Goal: Task Accomplishment & Management: Use online tool/utility

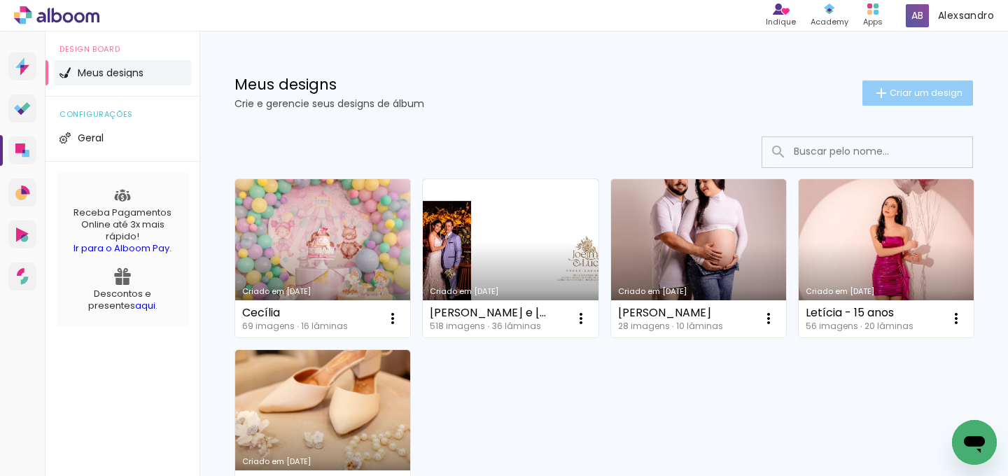
click at [918, 82] on paper-button "Criar um design" at bounding box center [917, 92] width 111 height 25
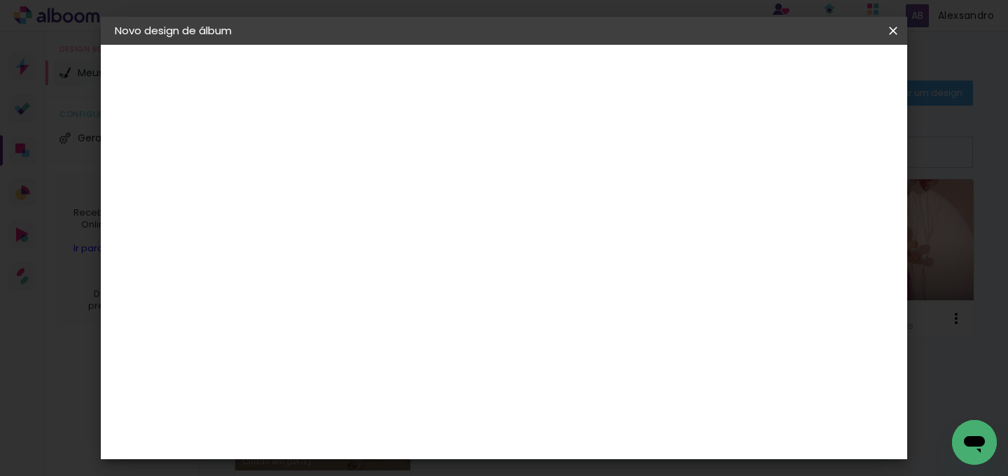
click at [344, 177] on input at bounding box center [344, 188] width 0 height 22
type input "D"
type input "[PERSON_NAME]"
type paper-input "[PERSON_NAME]"
click at [405, 92] on header "Informações Dê um título ao seu álbum. Avançar" at bounding box center [344, 86] width 122 height 83
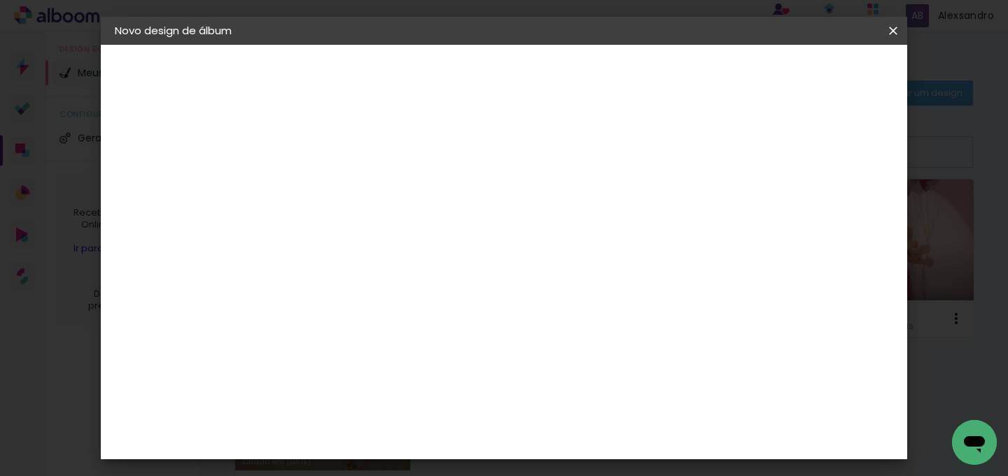
click at [0, 0] on slot "Avançar" at bounding box center [0, 0] width 0 height 0
click at [448, 265] on input at bounding box center [379, 266] width 141 height 17
type input "sc"
type paper-input "sc"
click at [388, 363] on div "Schlosser" at bounding box center [361, 368] width 53 height 11
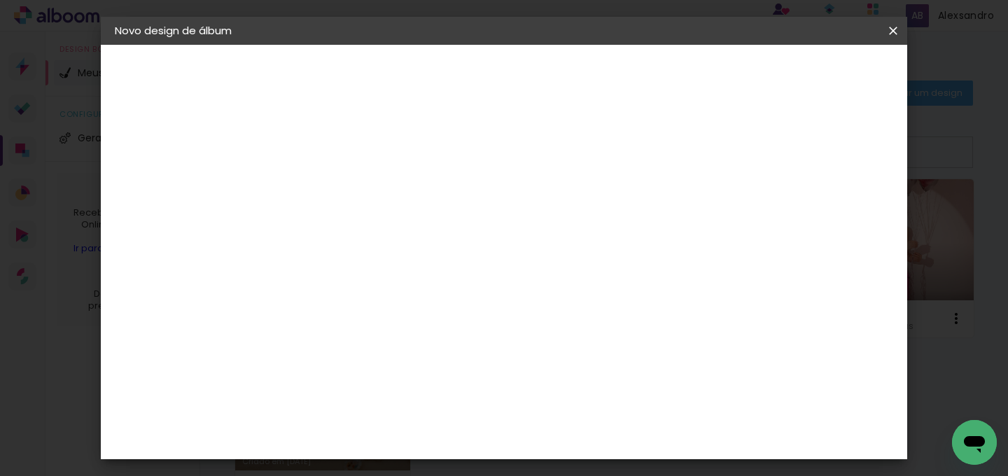
click at [0, 0] on slot "Avançar" at bounding box center [0, 0] width 0 height 0
click at [438, 276] on span "25 × 30" at bounding box center [405, 294] width 65 height 37
click at [0, 0] on slot "Avançar" at bounding box center [0, 0] width 0 height 0
click at [720, 85] on paper-button "Iniciar design" at bounding box center [674, 74] width 92 height 24
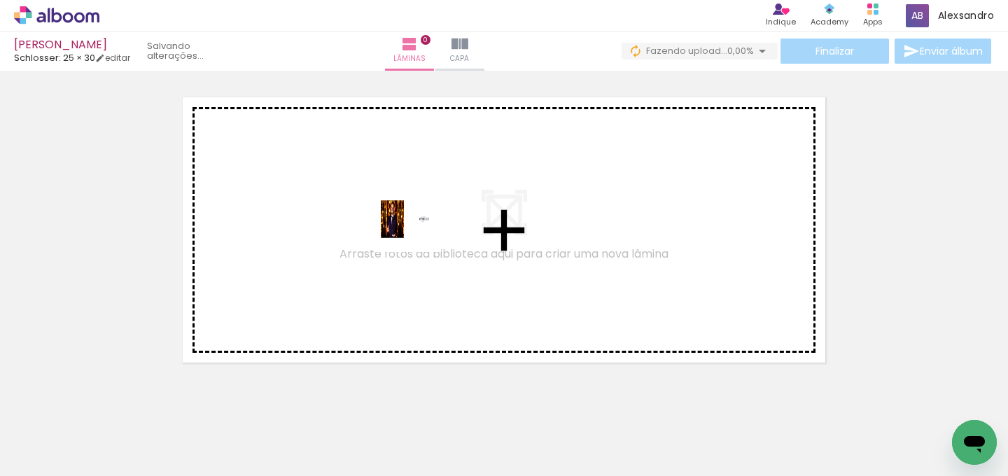
drag, startPoint x: 138, startPoint y: 428, endPoint x: 431, endPoint y: 220, distance: 359.5
click at [431, 220] on quentale-workspace at bounding box center [504, 238] width 1008 height 476
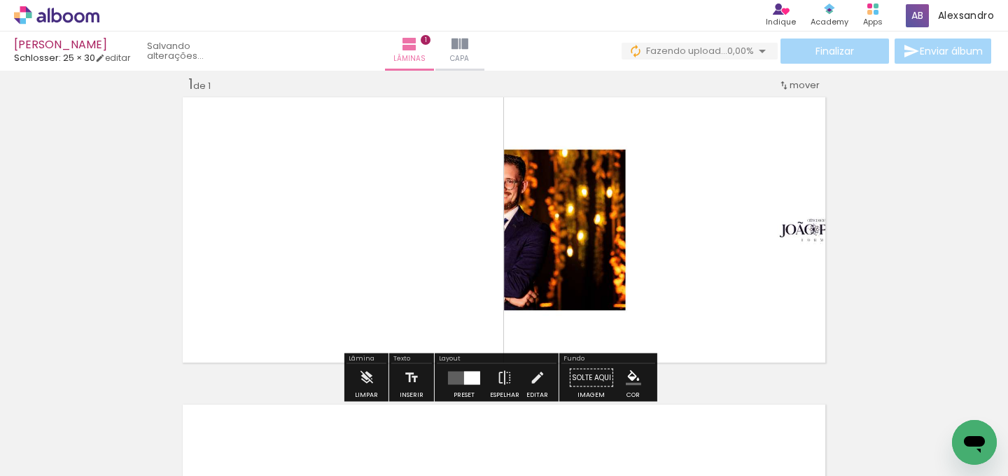
scroll to position [17, 0]
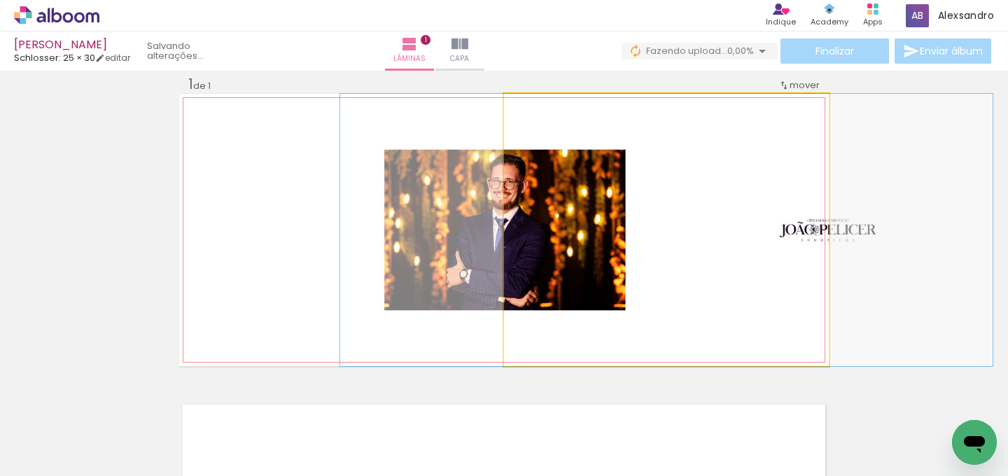
click at [674, 257] on quentale-photo at bounding box center [666, 230] width 325 height 272
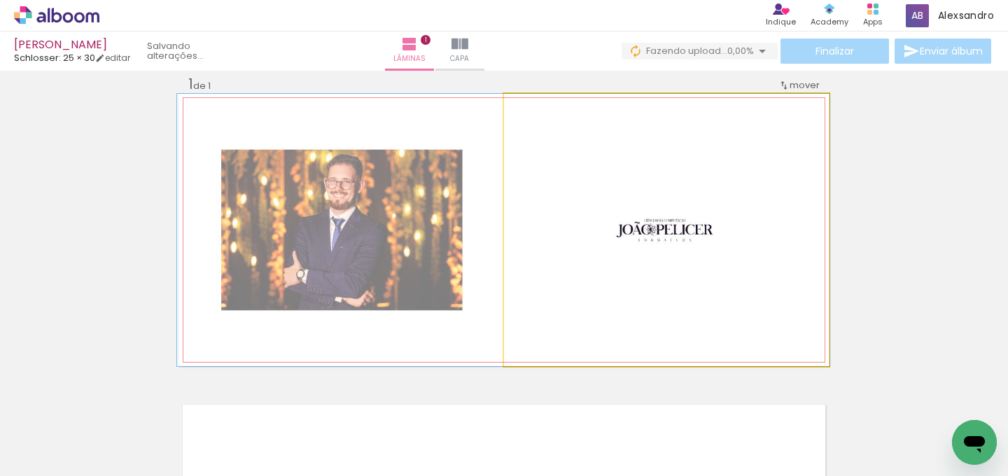
drag, startPoint x: 656, startPoint y: 267, endPoint x: 496, endPoint y: 263, distance: 159.6
click at [496, 263] on quentale-layouter at bounding box center [504, 230] width 650 height 272
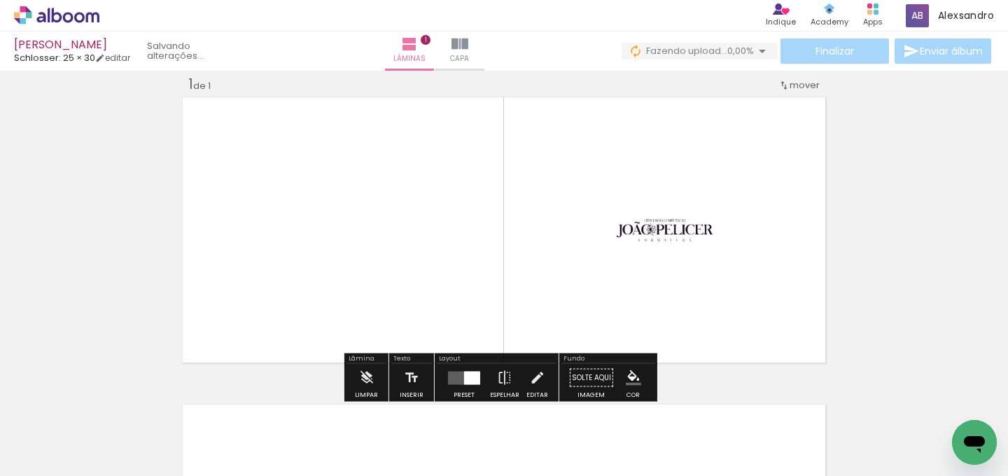
click at [477, 385] on div at bounding box center [464, 378] width 38 height 28
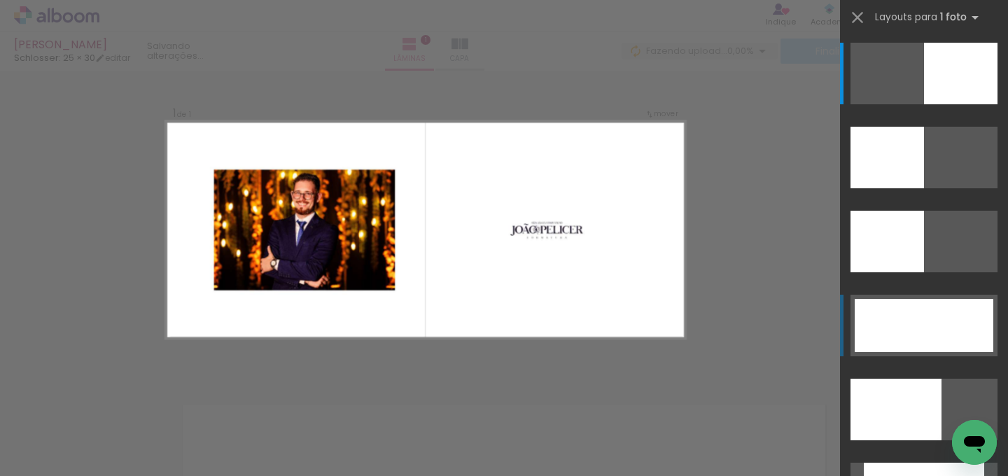
click at [907, 321] on div at bounding box center [924, 325] width 139 height 53
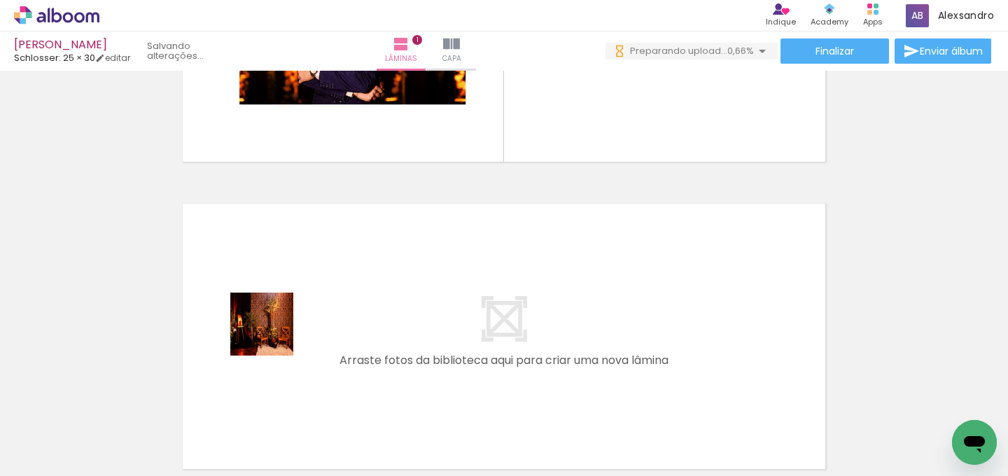
scroll to position [0, 0]
drag, startPoint x: 233, startPoint y: 440, endPoint x: 277, endPoint y: 314, distance: 132.8
click at [277, 314] on quentale-workspace at bounding box center [504, 238] width 1008 height 476
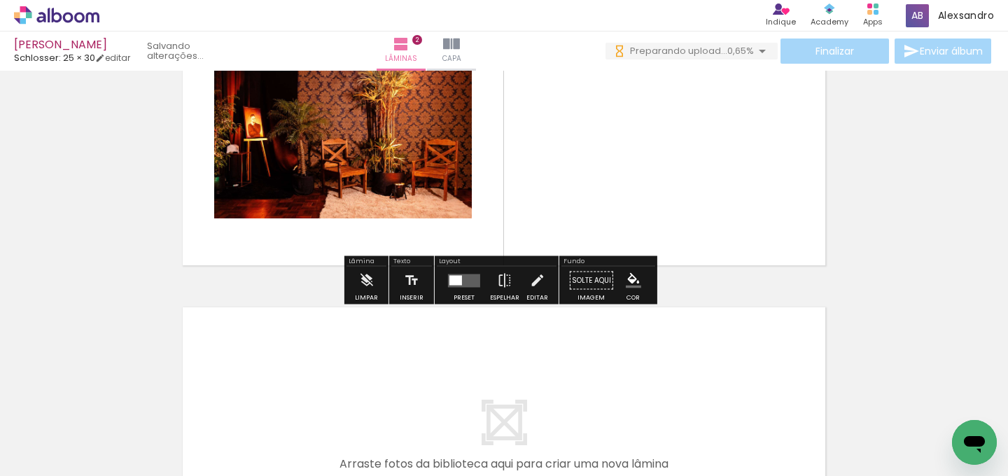
scroll to position [423, 0]
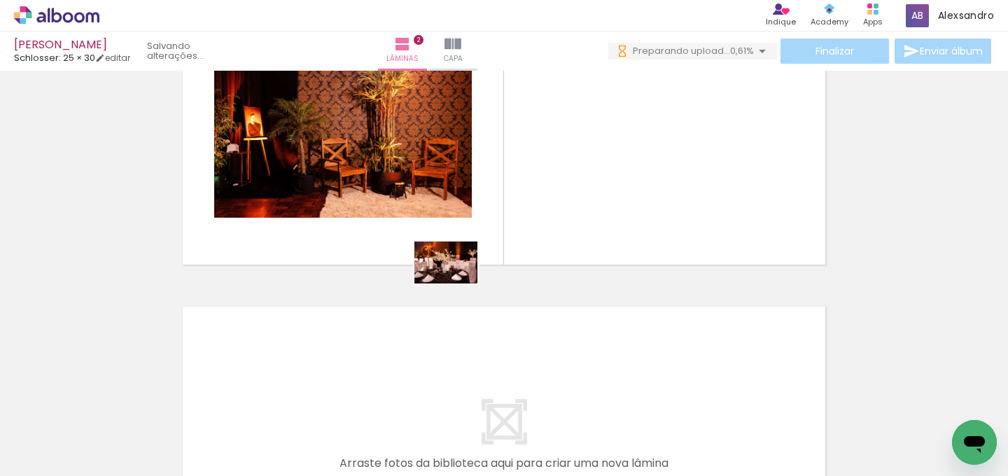
drag, startPoint x: 460, startPoint y: 438, endPoint x: 456, endPoint y: 280, distance: 158.2
click at [456, 281] on quentale-workspace at bounding box center [504, 238] width 1008 height 476
click at [456, 279] on div "Inserir lâmina 1 de 2 Inserir lâmina 2 de 2" at bounding box center [504, 114] width 1008 height 923
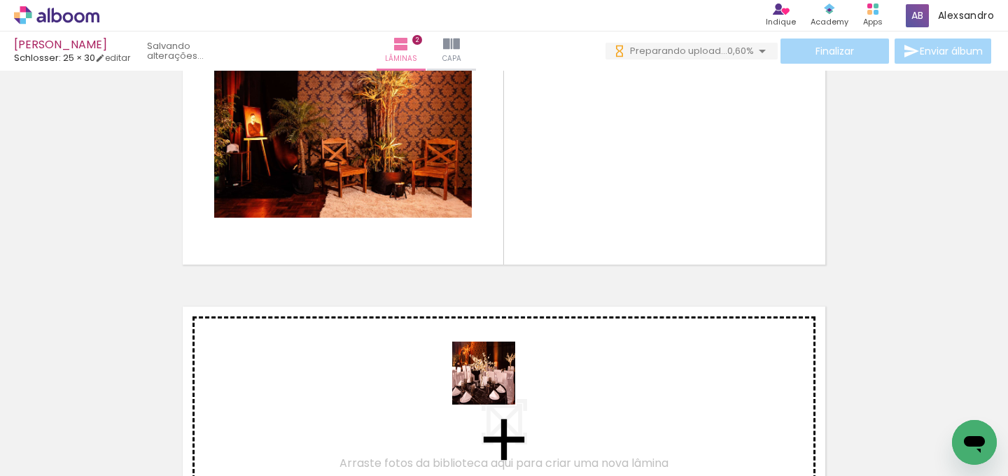
drag, startPoint x: 494, startPoint y: 384, endPoint x: 585, endPoint y: 199, distance: 206.0
click at [585, 199] on quentale-workspace at bounding box center [504, 238] width 1008 height 476
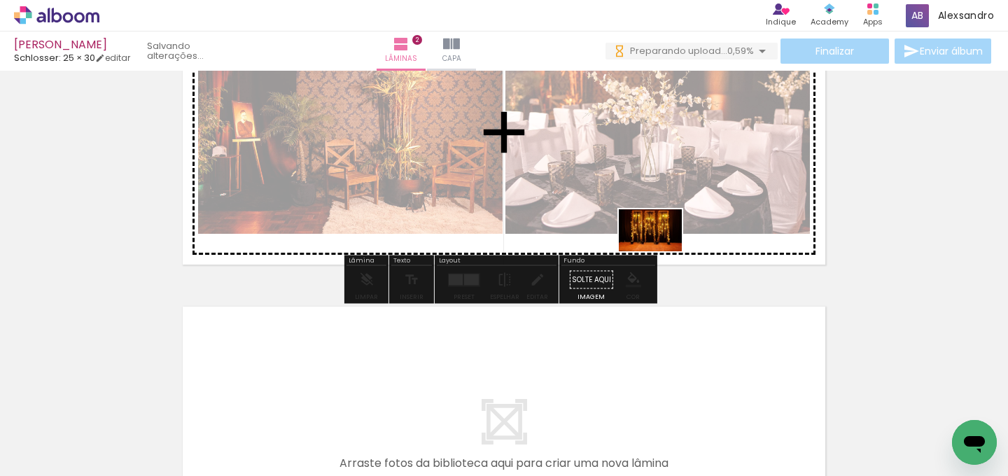
drag, startPoint x: 624, startPoint y: 388, endPoint x: 661, endPoint y: 251, distance: 141.3
click at [661, 251] on quentale-workspace at bounding box center [504, 238] width 1008 height 476
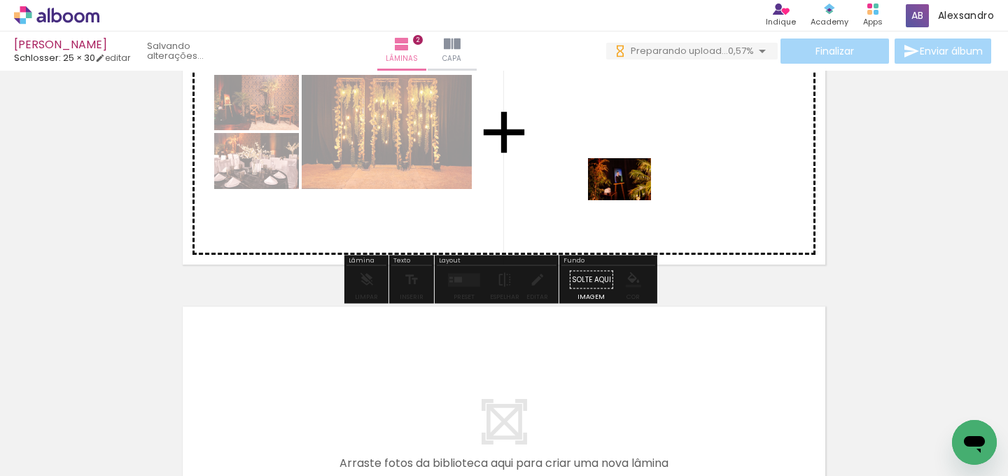
drag, startPoint x: 780, startPoint y: 419, endPoint x: 621, endPoint y: 194, distance: 275.8
click at [621, 194] on quentale-workspace at bounding box center [504, 238] width 1008 height 476
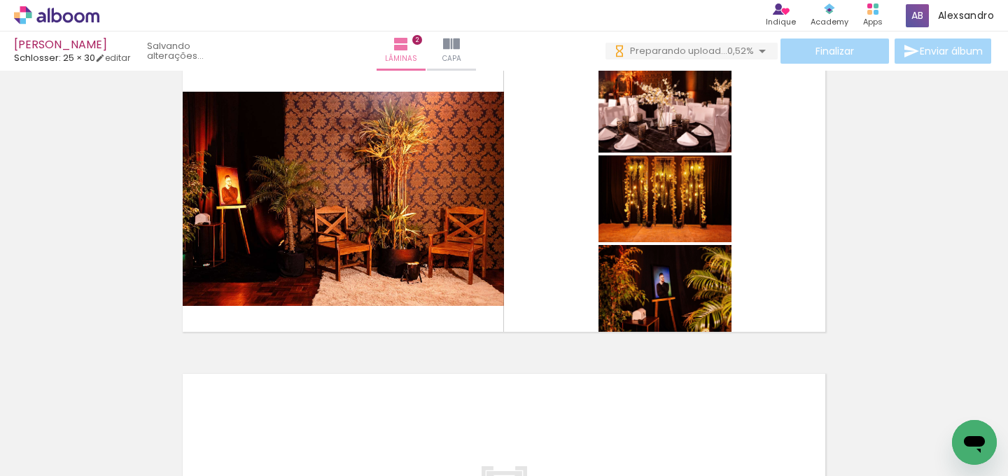
scroll to position [0, 0]
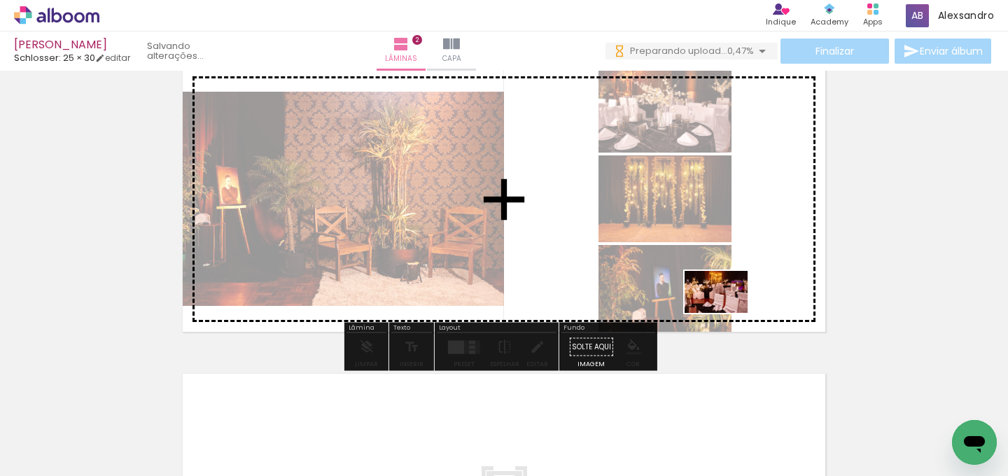
drag, startPoint x: 529, startPoint y: 435, endPoint x: 727, endPoint y: 313, distance: 232.3
click at [727, 313] on quentale-workspace at bounding box center [504, 238] width 1008 height 476
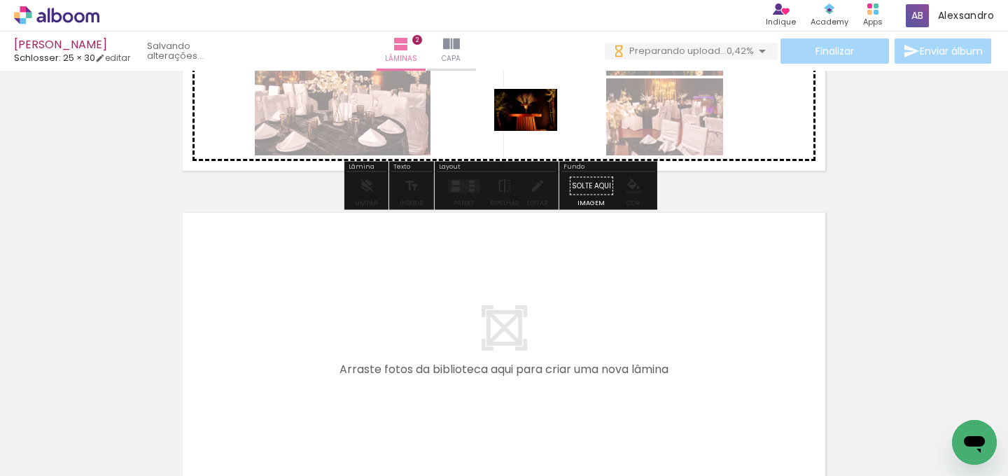
drag, startPoint x: 811, startPoint y: 351, endPoint x: 538, endPoint y: 132, distance: 350.0
click at [536, 131] on quentale-workspace at bounding box center [504, 238] width 1008 height 476
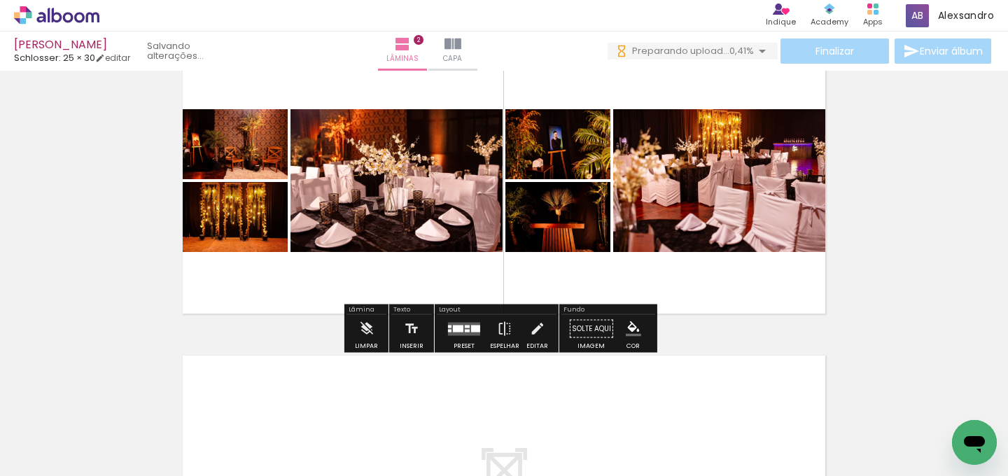
click at [475, 330] on div at bounding box center [475, 328] width 9 height 7
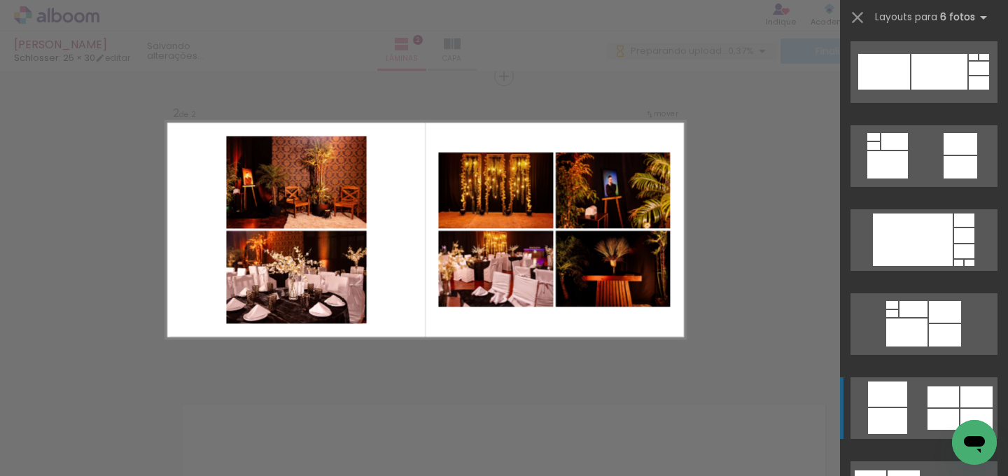
click at [885, 405] on div at bounding box center [887, 393] width 39 height 25
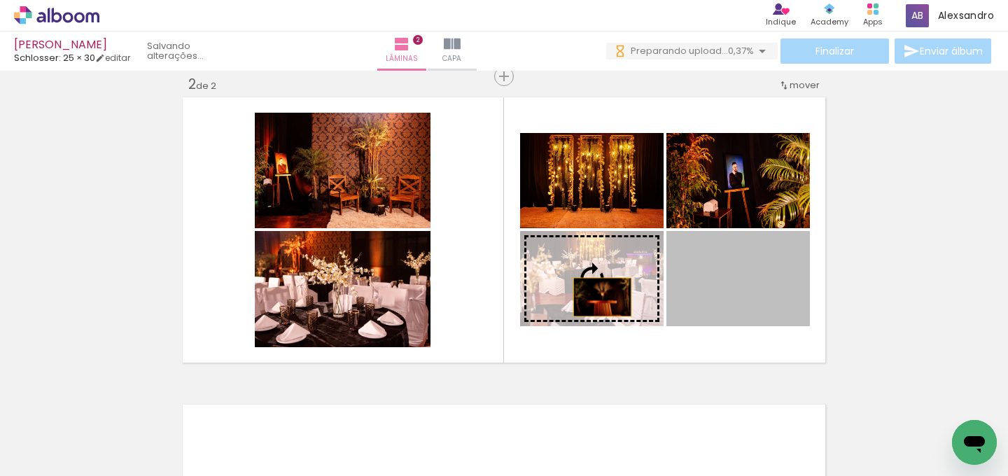
drag, startPoint x: 740, startPoint y: 297, endPoint x: 597, endPoint y: 297, distance: 142.8
click at [0, 0] on slot at bounding box center [0, 0] width 0 height 0
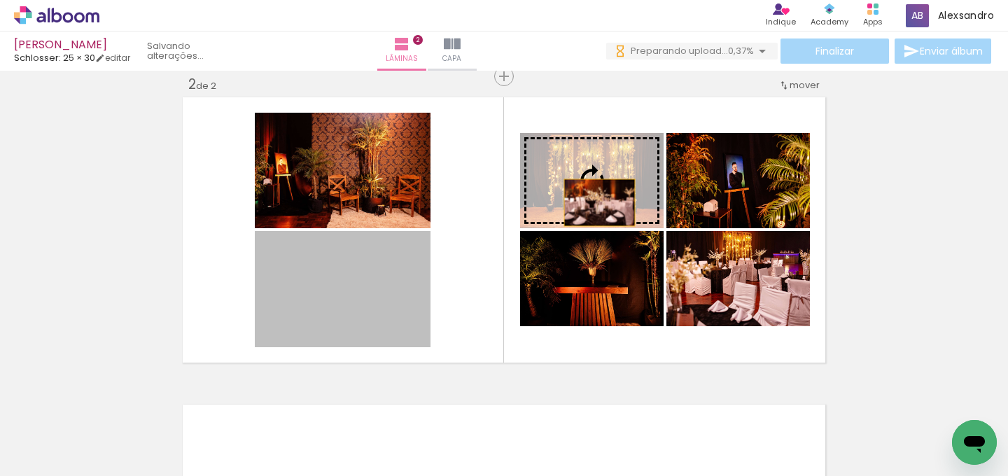
drag, startPoint x: 425, startPoint y: 306, endPoint x: 595, endPoint y: 201, distance: 199.9
click at [0, 0] on slot at bounding box center [0, 0] width 0 height 0
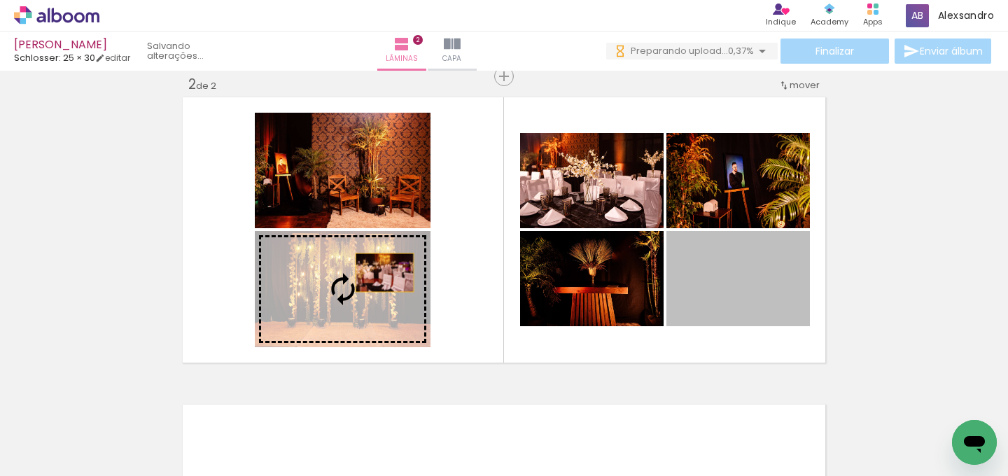
drag, startPoint x: 482, startPoint y: 268, endPoint x: 379, endPoint y: 272, distance: 102.3
click at [0, 0] on slot at bounding box center [0, 0] width 0 height 0
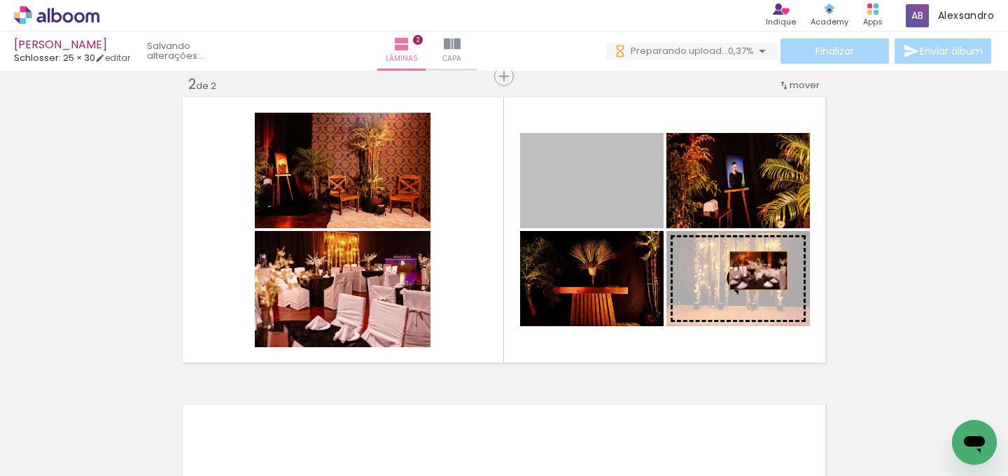
drag, startPoint x: 627, startPoint y: 202, endPoint x: 753, endPoint y: 270, distance: 143.5
click at [0, 0] on slot at bounding box center [0, 0] width 0 height 0
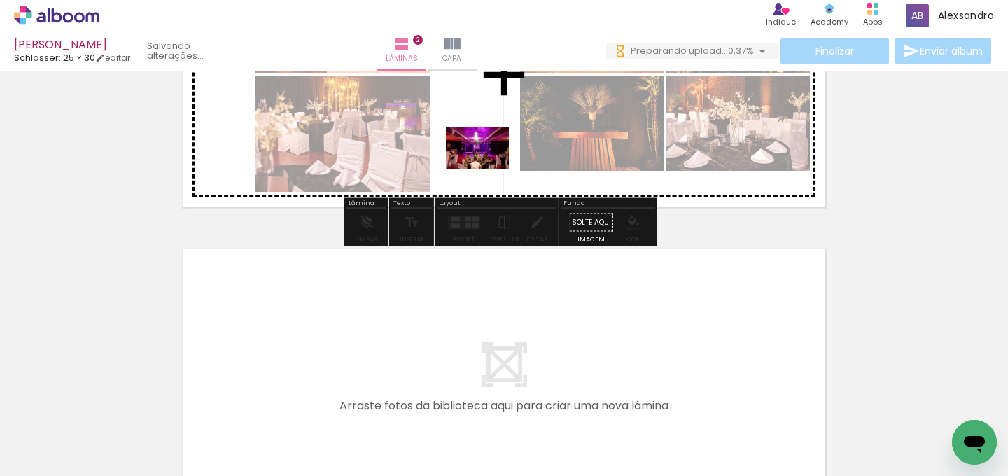
drag, startPoint x: 482, startPoint y: 428, endPoint x: 488, endPoint y: 169, distance: 258.4
click at [488, 169] on quentale-workspace at bounding box center [504, 238] width 1008 height 476
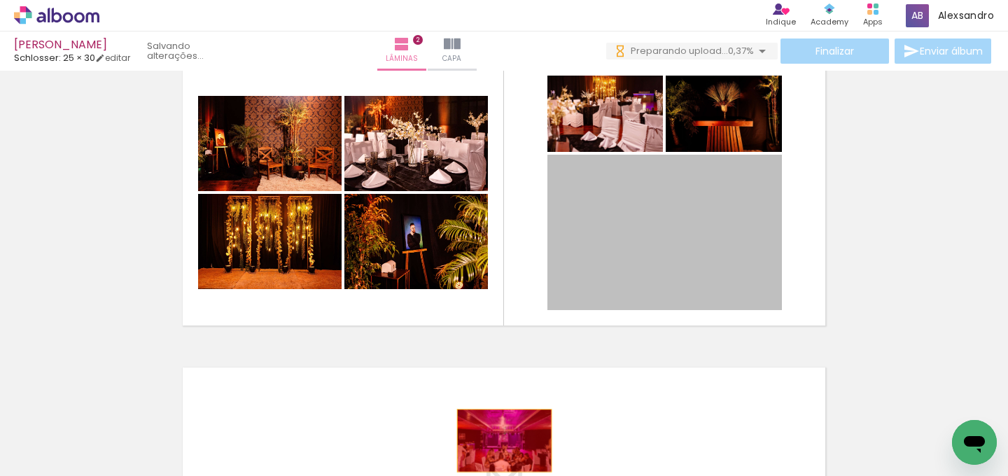
drag, startPoint x: 661, startPoint y: 248, endPoint x: 482, endPoint y: 444, distance: 266.1
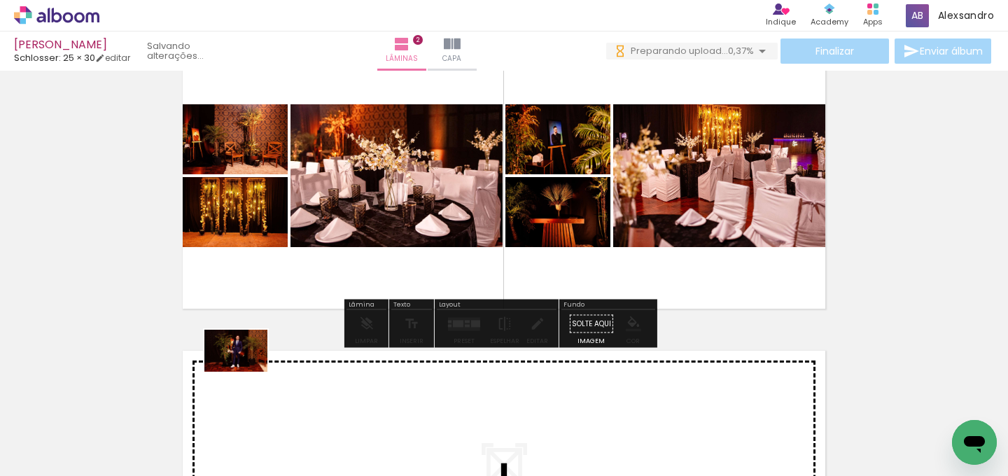
drag, startPoint x: 746, startPoint y: 419, endPoint x: 246, endPoint y: 372, distance: 502.0
click at [246, 372] on quentale-workspace at bounding box center [504, 238] width 1008 height 476
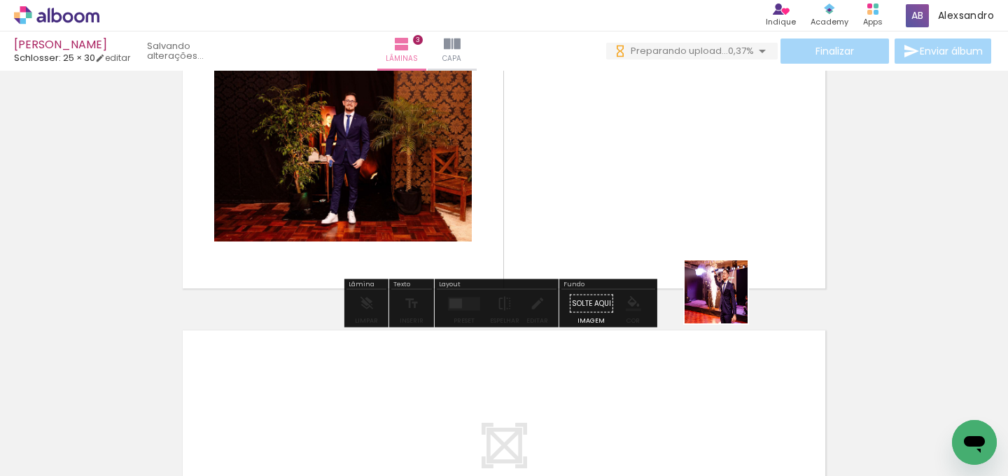
drag, startPoint x: 921, startPoint y: 432, endPoint x: 651, endPoint y: 234, distance: 335.0
click at [651, 234] on quentale-workspace at bounding box center [504, 238] width 1008 height 476
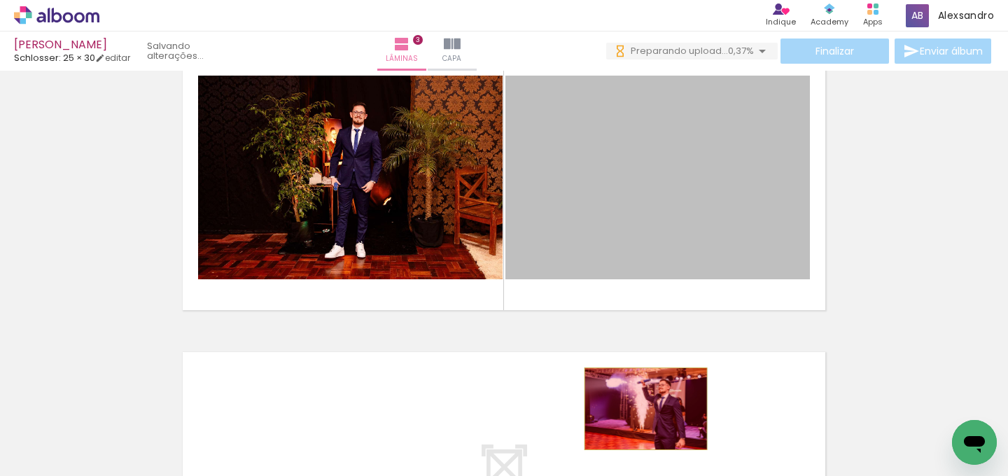
drag, startPoint x: 659, startPoint y: 212, endPoint x: 638, endPoint y: 418, distance: 206.9
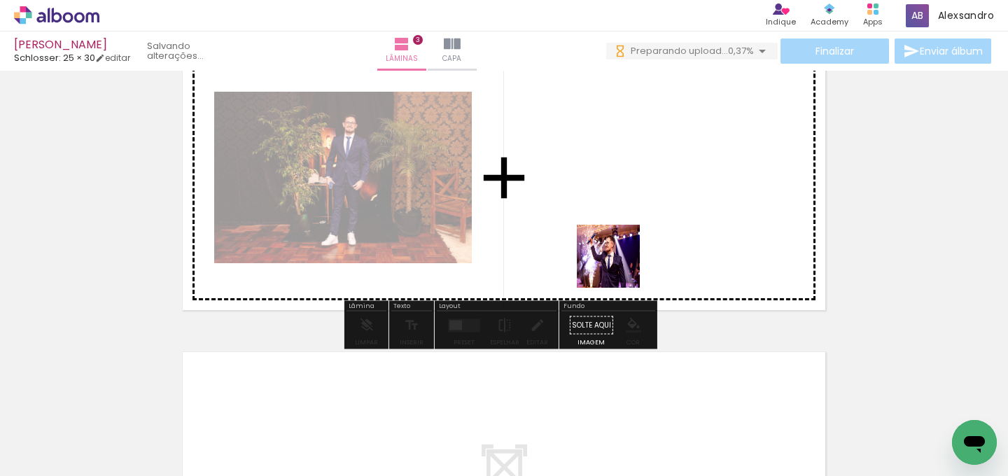
drag, startPoint x: 559, startPoint y: 396, endPoint x: 633, endPoint y: 223, distance: 188.5
click at [633, 223] on quentale-workspace at bounding box center [504, 238] width 1008 height 476
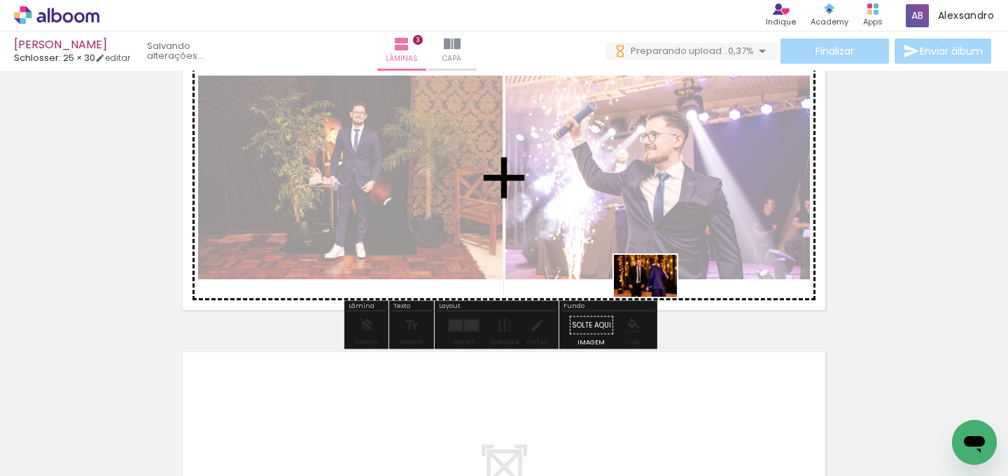
drag, startPoint x: 631, startPoint y: 435, endPoint x: 656, endPoint y: 297, distance: 140.2
click at [656, 297] on quentale-workspace at bounding box center [504, 238] width 1008 height 476
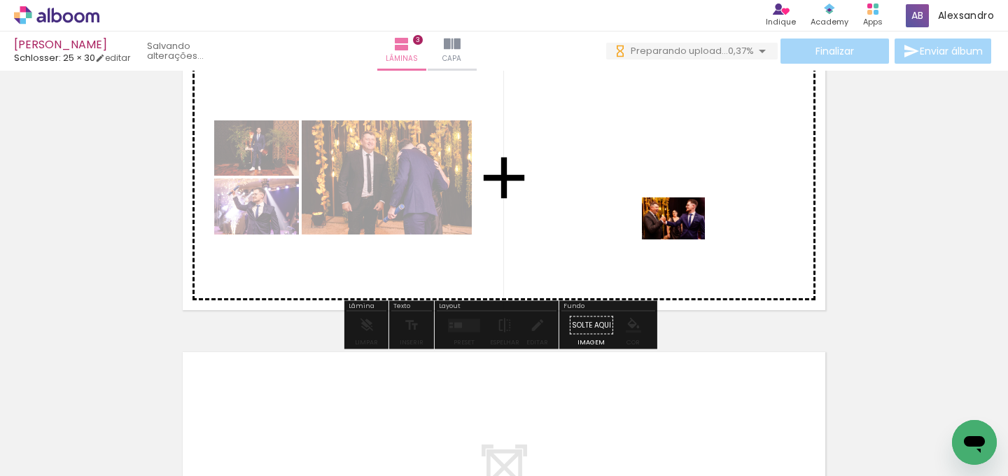
drag, startPoint x: 688, startPoint y: 398, endPoint x: 684, endPoint y: 239, distance: 158.9
click at [684, 239] on quentale-workspace at bounding box center [504, 238] width 1008 height 476
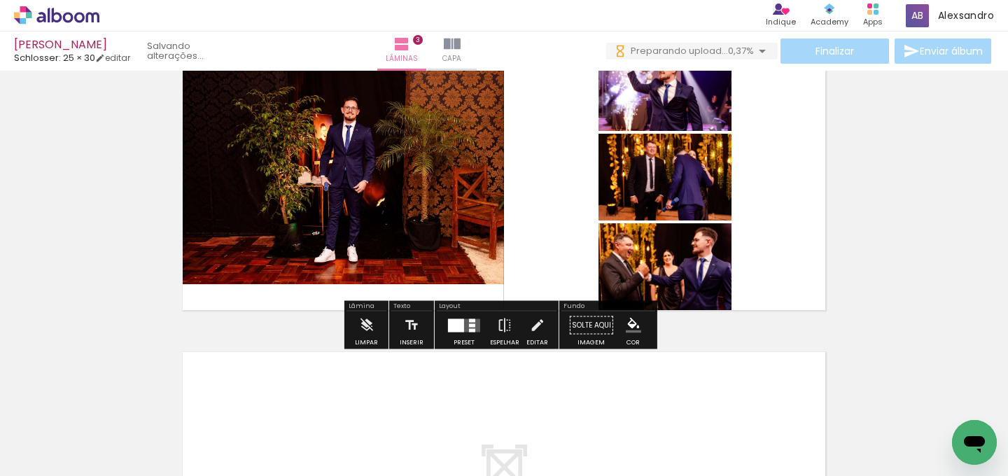
scroll to position [660, 0]
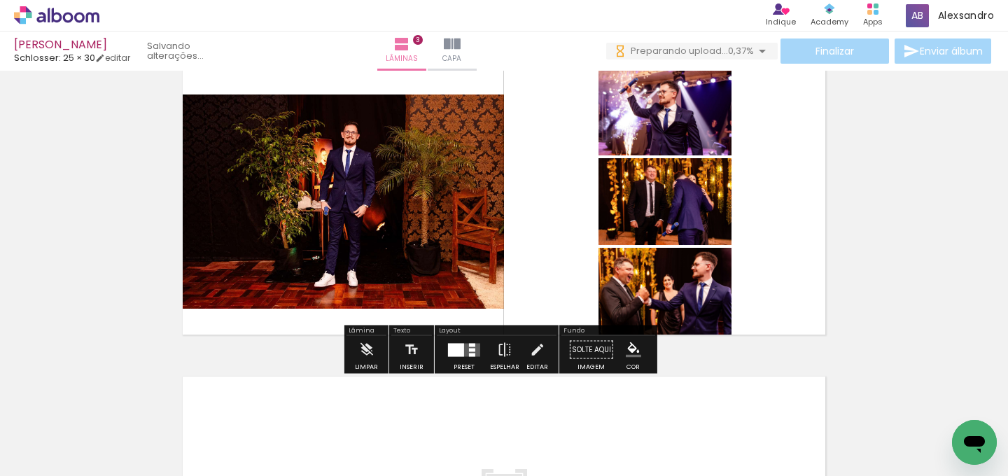
click at [454, 343] on div at bounding box center [456, 349] width 16 height 13
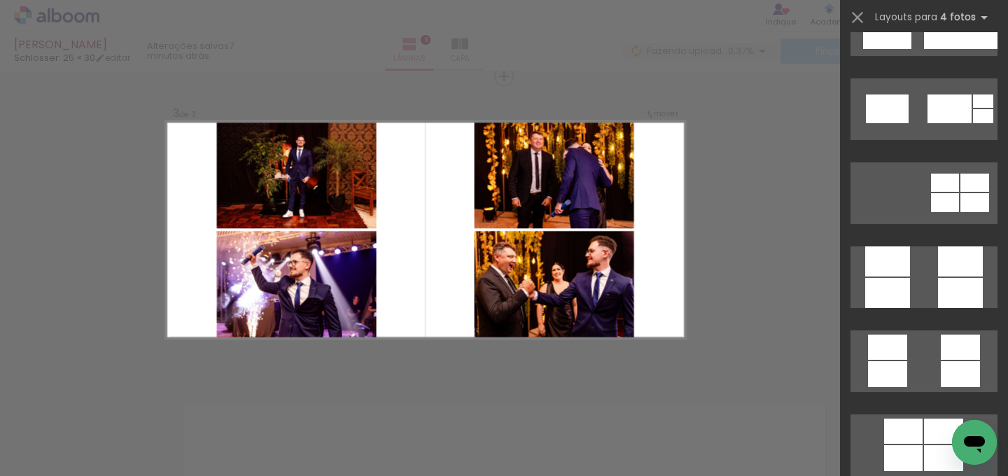
scroll to position [3764, 0]
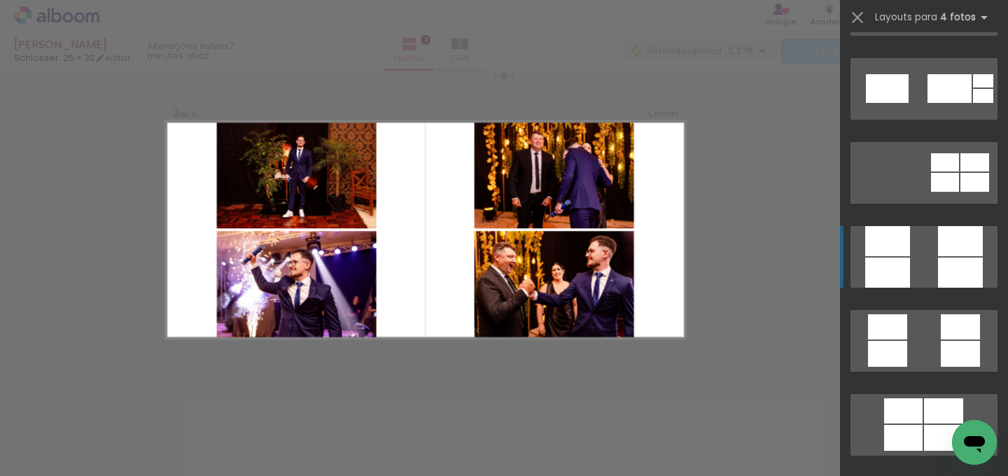
click at [904, 257] on quentale-layouter at bounding box center [923, 257] width 147 height 62
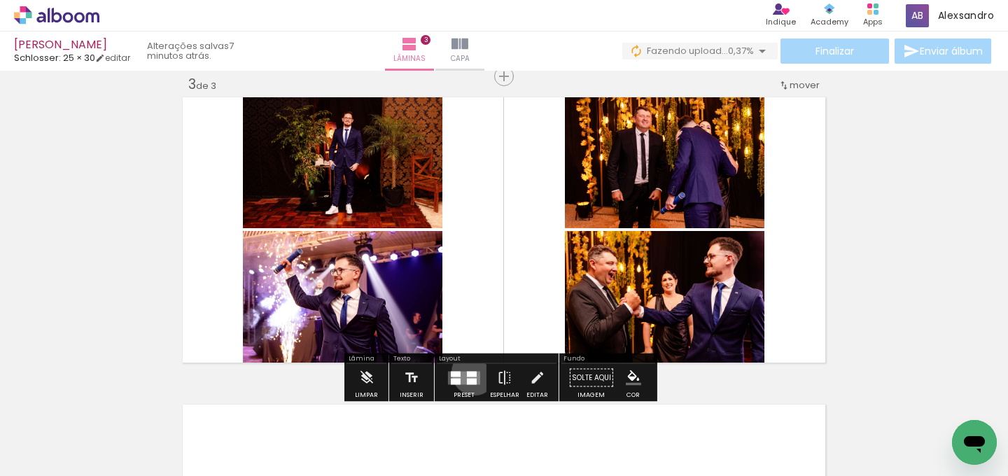
click at [471, 372] on div at bounding box center [472, 374] width 10 height 6
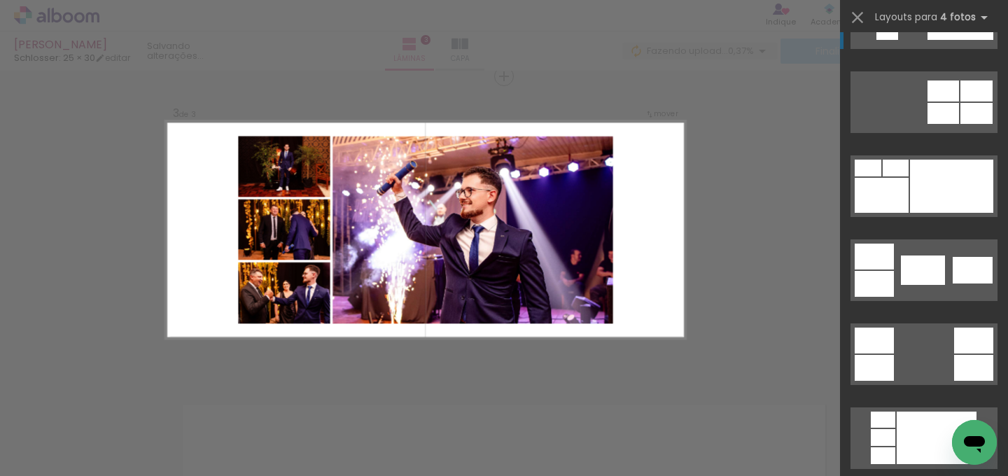
scroll to position [477, 0]
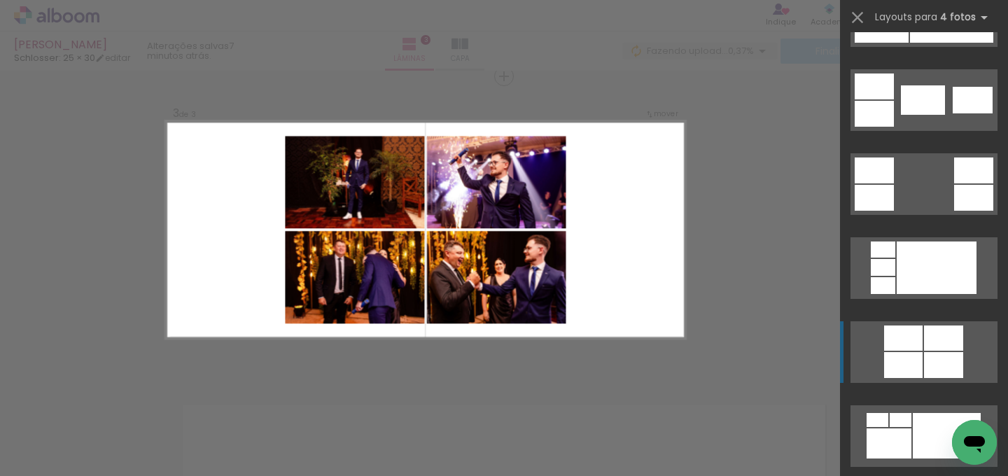
click at [924, 356] on div at bounding box center [943, 365] width 39 height 26
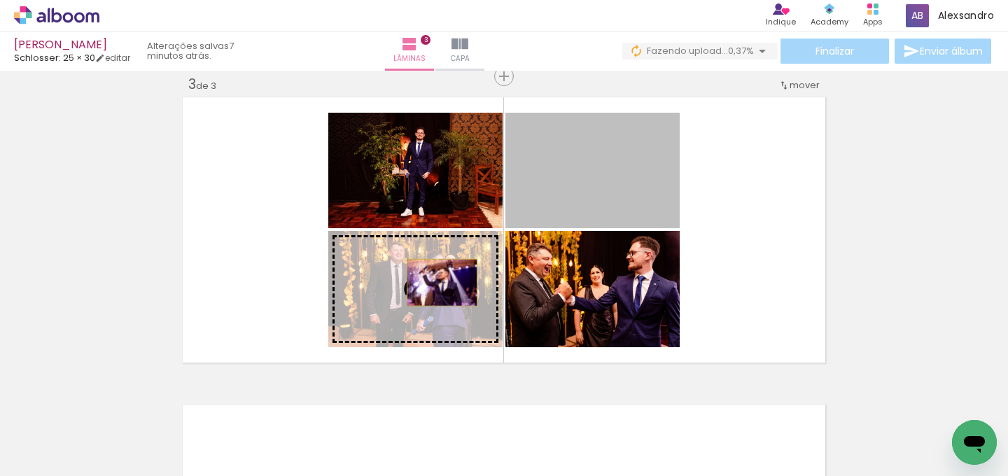
drag, startPoint x: 634, startPoint y: 178, endPoint x: 437, endPoint y: 282, distance: 223.2
click at [0, 0] on slot at bounding box center [0, 0] width 0 height 0
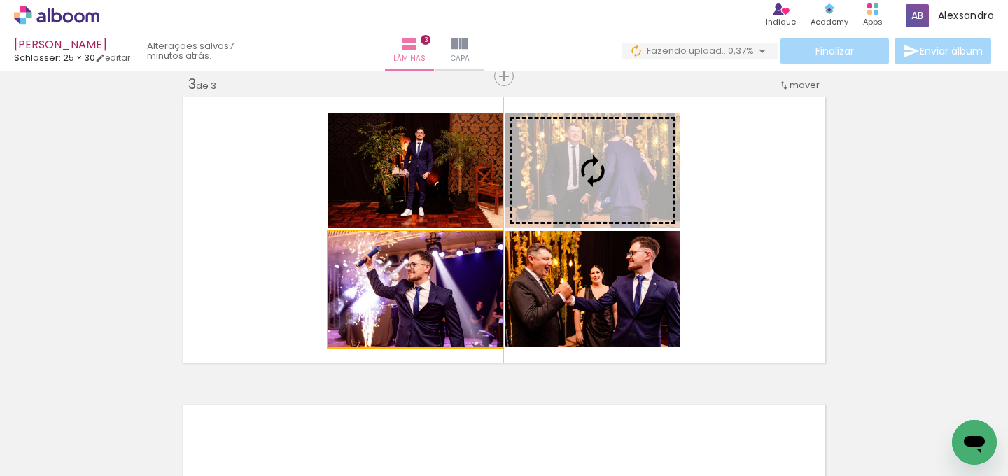
drag, startPoint x: 412, startPoint y: 303, endPoint x: 604, endPoint y: 164, distance: 237.6
click at [0, 0] on slot at bounding box center [0, 0] width 0 height 0
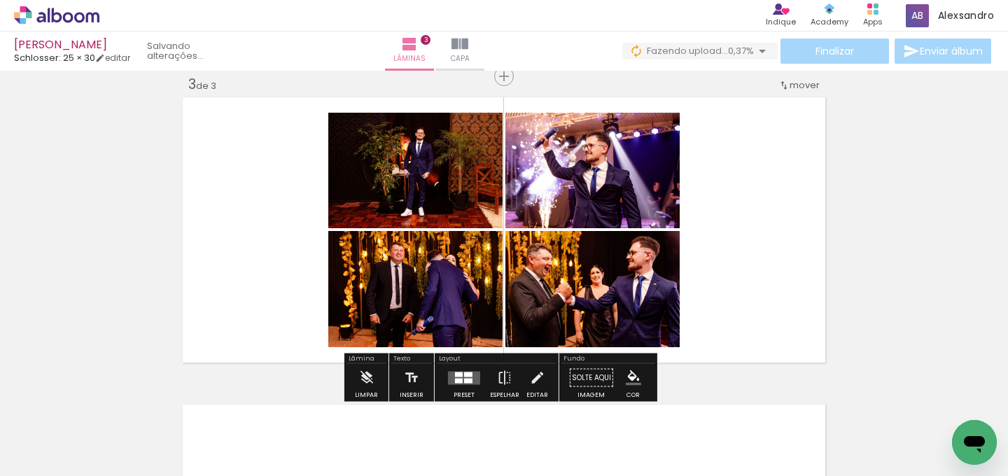
click at [938, 244] on div "Inserir lâmina 1 de 3 Inserir lâmina 2 de 3 Inserir lâmina 3 de 3" at bounding box center [504, 59] width 1008 height 1230
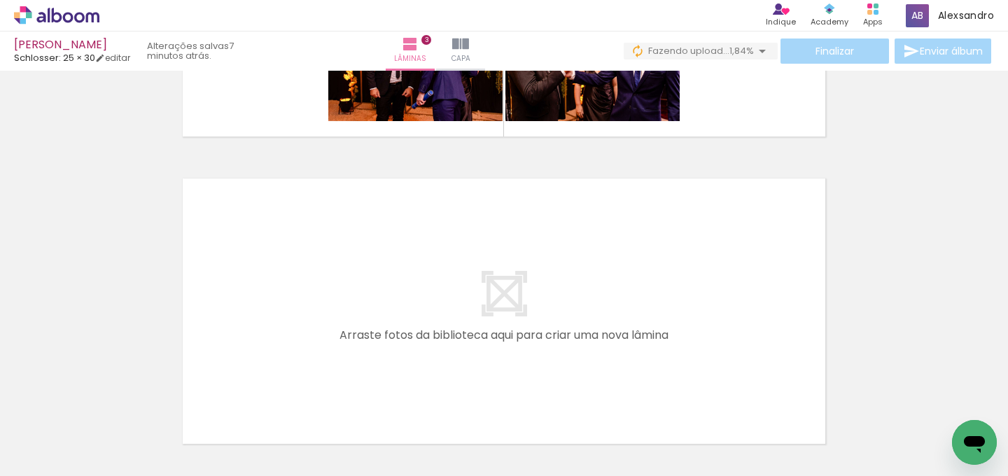
scroll to position [0, 3048]
drag, startPoint x: 545, startPoint y: 432, endPoint x: 475, endPoint y: 300, distance: 150.0
click at [475, 300] on quentale-workspace at bounding box center [504, 238] width 1008 height 476
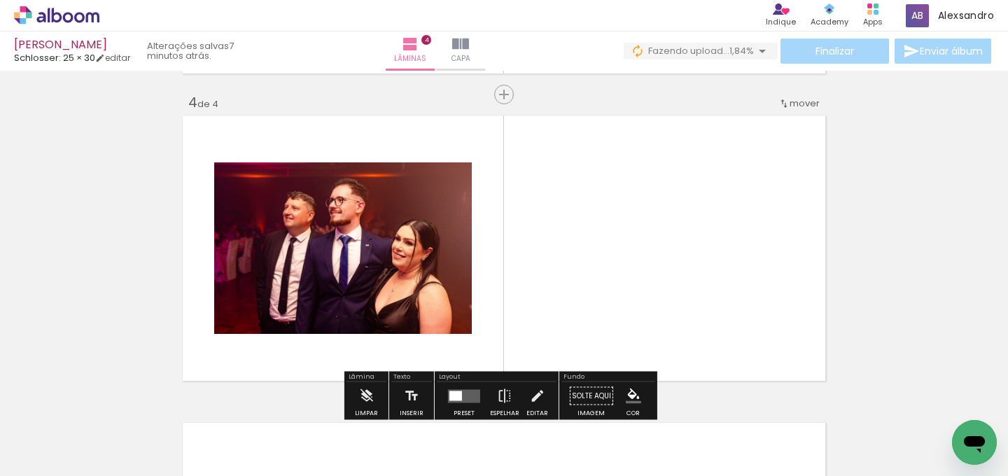
scroll to position [939, 0]
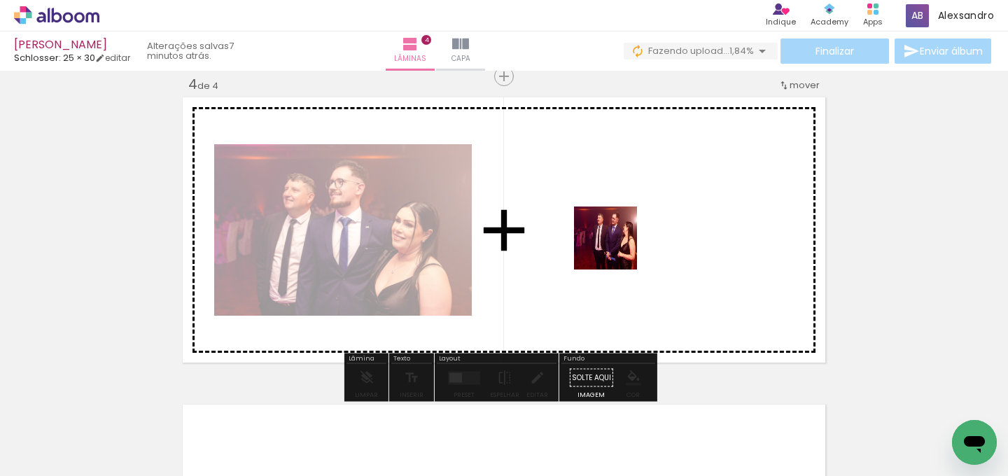
drag, startPoint x: 482, startPoint y: 441, endPoint x: 616, endPoint y: 248, distance: 234.4
click at [616, 248] on quentale-workspace at bounding box center [504, 238] width 1008 height 476
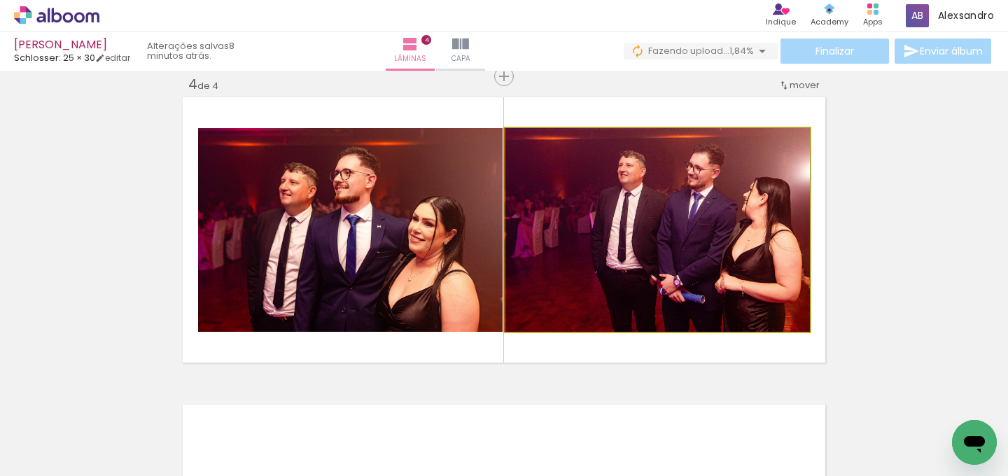
drag, startPoint x: 730, startPoint y: 244, endPoint x: 640, endPoint y: 232, distance: 90.3
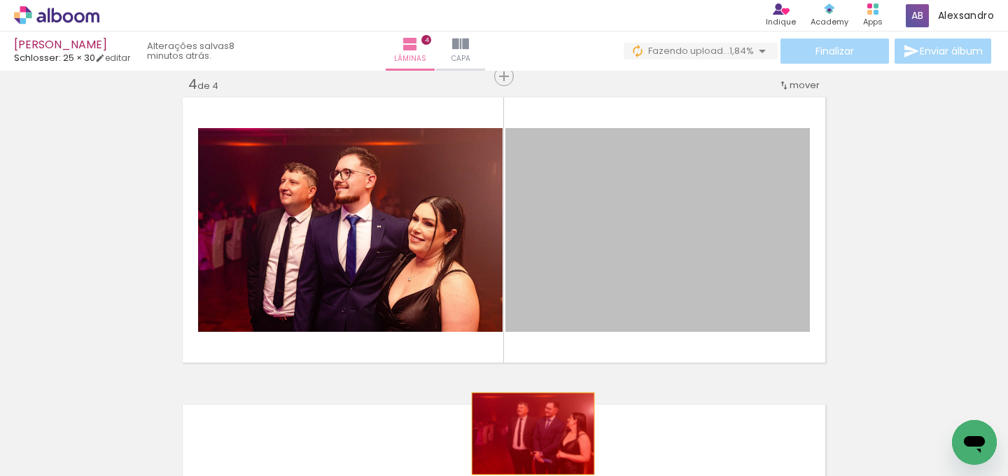
drag, startPoint x: 721, startPoint y: 244, endPoint x: 528, endPoint y: 436, distance: 272.7
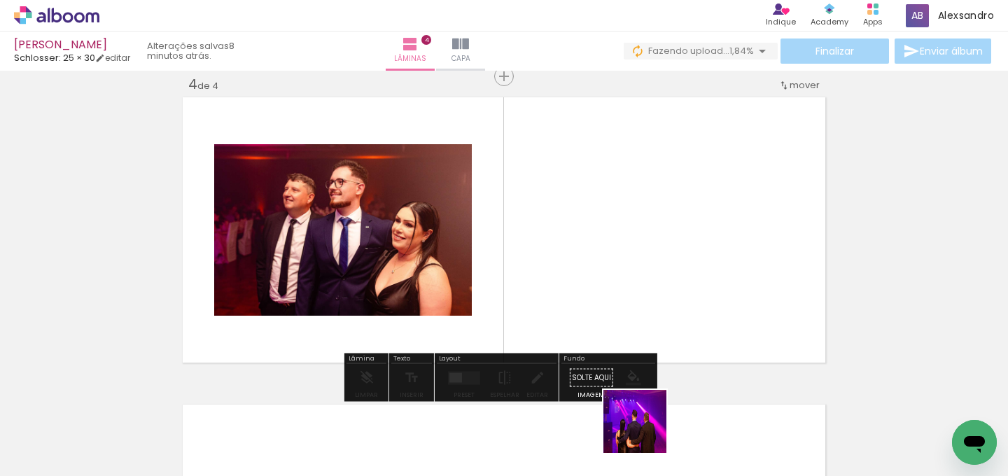
drag, startPoint x: 645, startPoint y: 432, endPoint x: 645, endPoint y: 286, distance: 145.6
click at [645, 286] on quentale-workspace at bounding box center [504, 238] width 1008 height 476
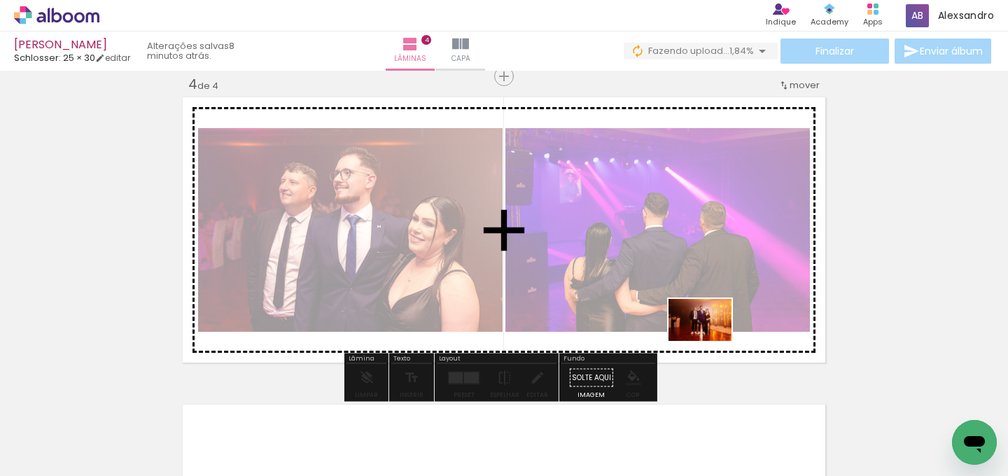
drag, startPoint x: 787, startPoint y: 375, endPoint x: 710, endPoint y: 341, distance: 83.7
click at [710, 341] on quentale-workspace at bounding box center [504, 238] width 1008 height 476
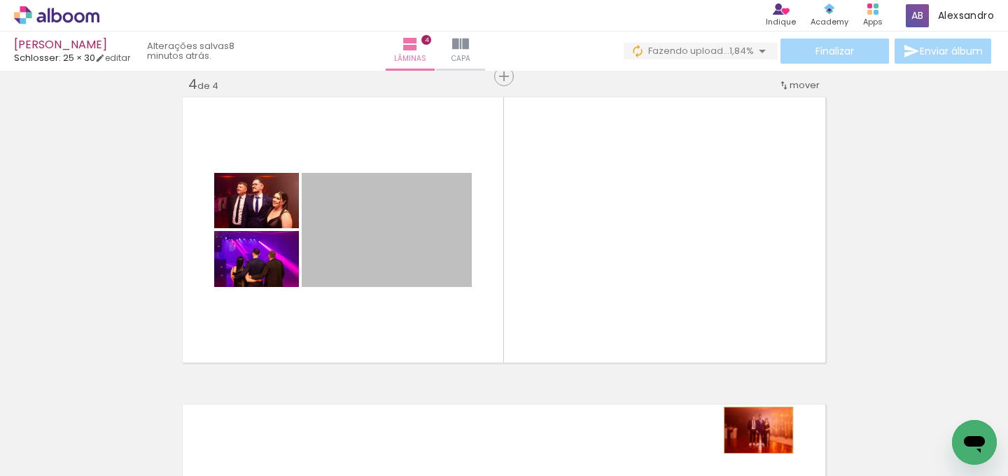
drag, startPoint x: 647, startPoint y: 373, endPoint x: 753, endPoint y: 430, distance: 119.9
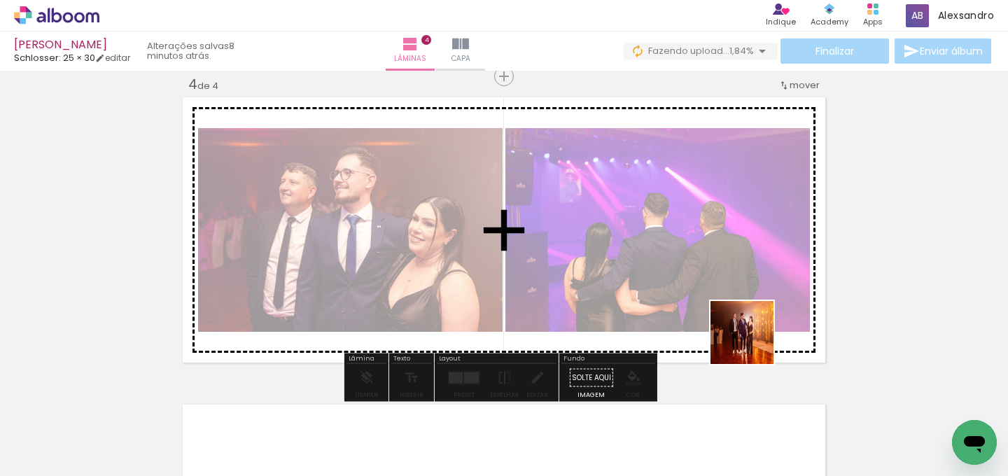
drag, startPoint x: 920, startPoint y: 428, endPoint x: 692, endPoint y: 321, distance: 252.4
click at [692, 321] on quentale-workspace at bounding box center [504, 238] width 1008 height 476
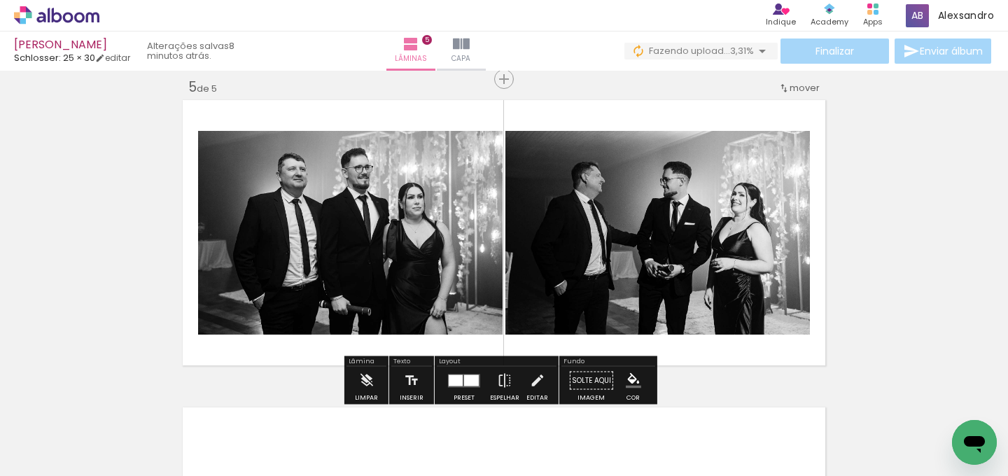
scroll to position [1182, 0]
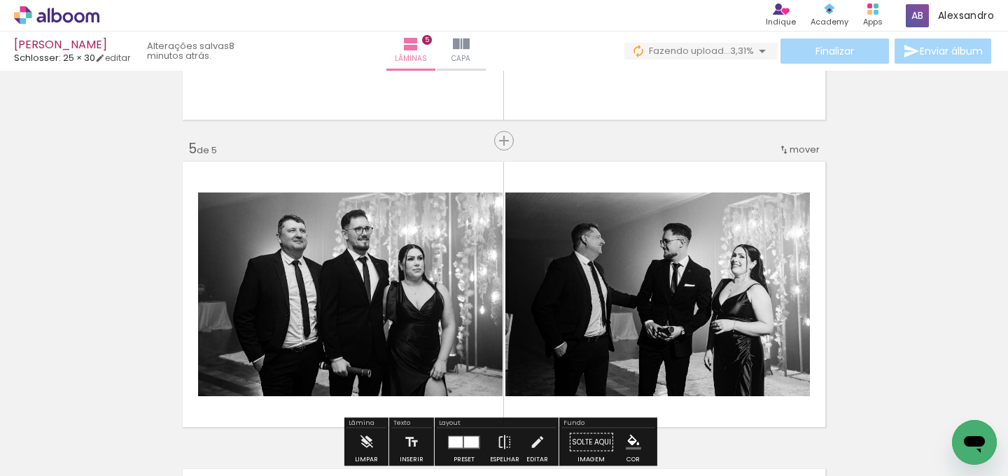
click at [806, 145] on span "mover" at bounding box center [805, 149] width 30 height 13
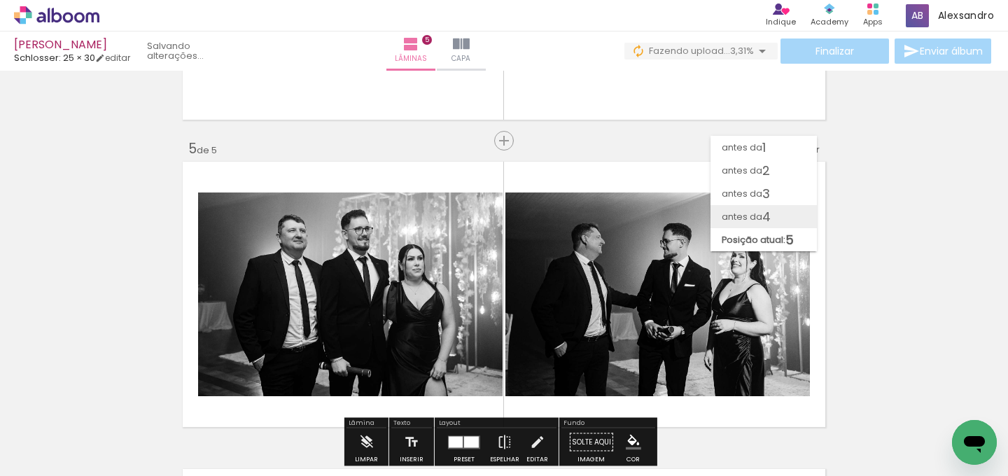
click at [777, 209] on paper-item "antes da 4" at bounding box center [763, 216] width 106 height 23
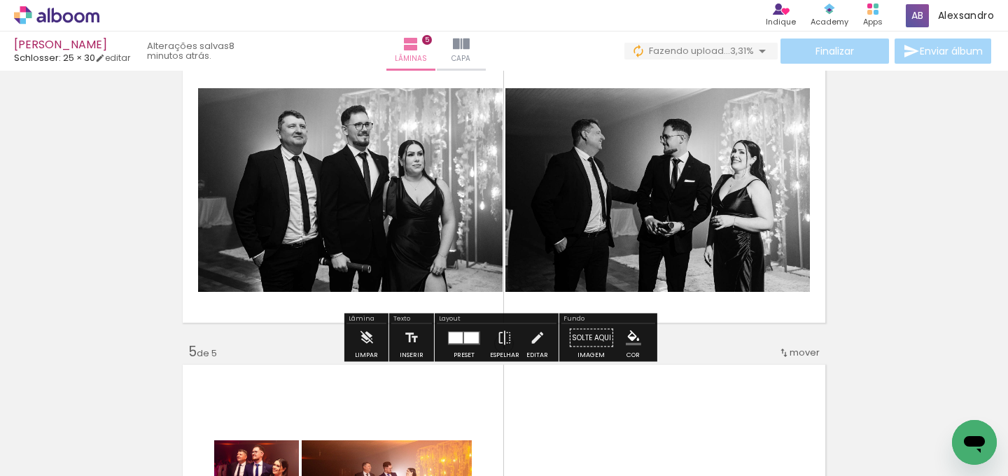
scroll to position [980, 0]
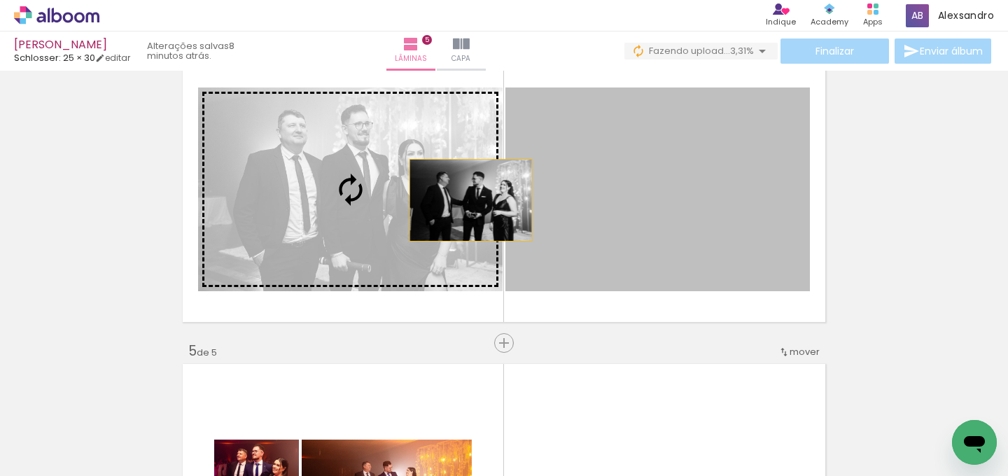
drag, startPoint x: 713, startPoint y: 214, endPoint x: 465, endPoint y: 200, distance: 247.5
click at [0, 0] on slot at bounding box center [0, 0] width 0 height 0
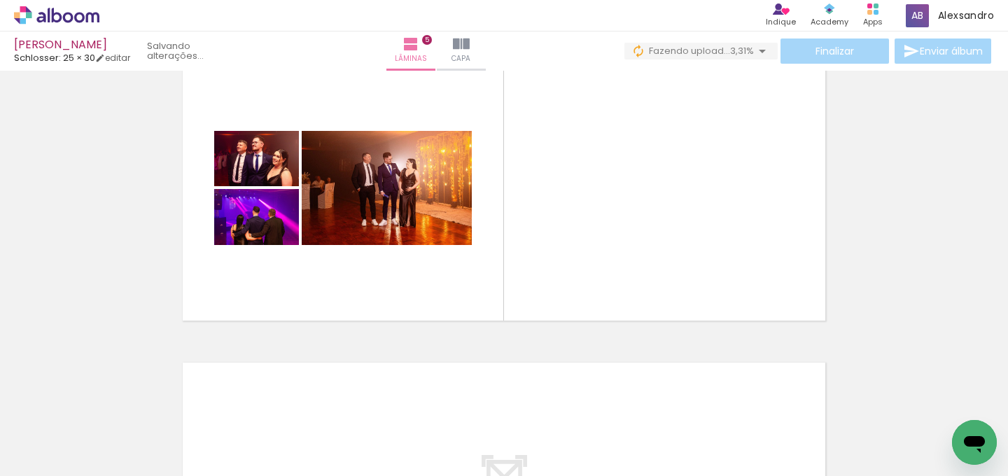
scroll to position [1291, 0]
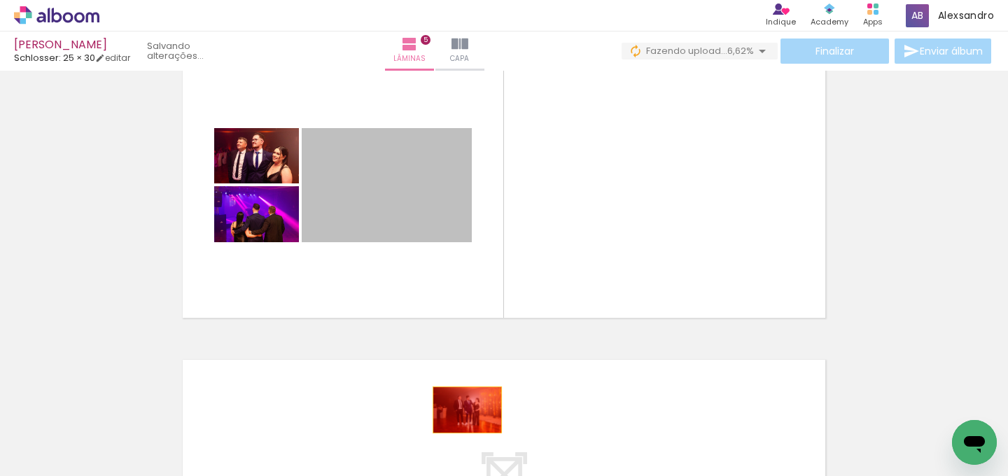
drag, startPoint x: 376, startPoint y: 170, endPoint x: 496, endPoint y: 423, distance: 280.5
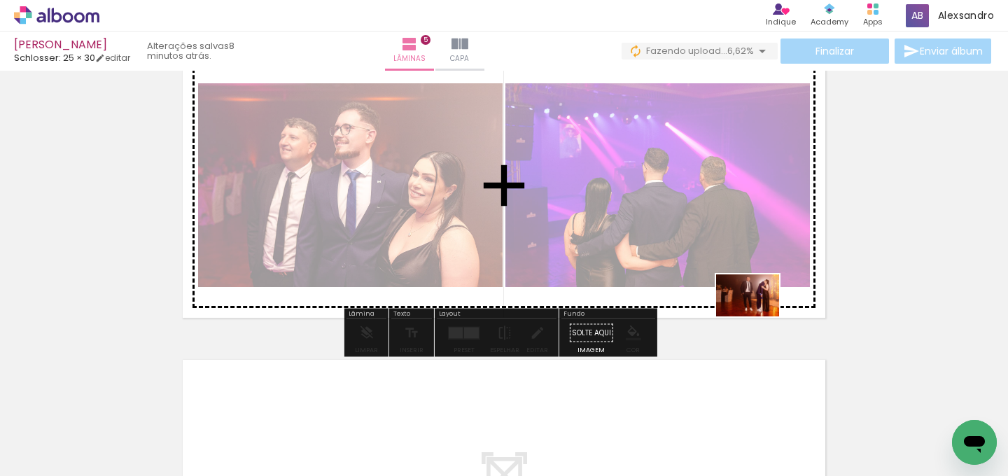
drag, startPoint x: 538, startPoint y: 436, endPoint x: 758, endPoint y: 316, distance: 250.3
click at [758, 316] on quentale-workspace at bounding box center [504, 238] width 1008 height 476
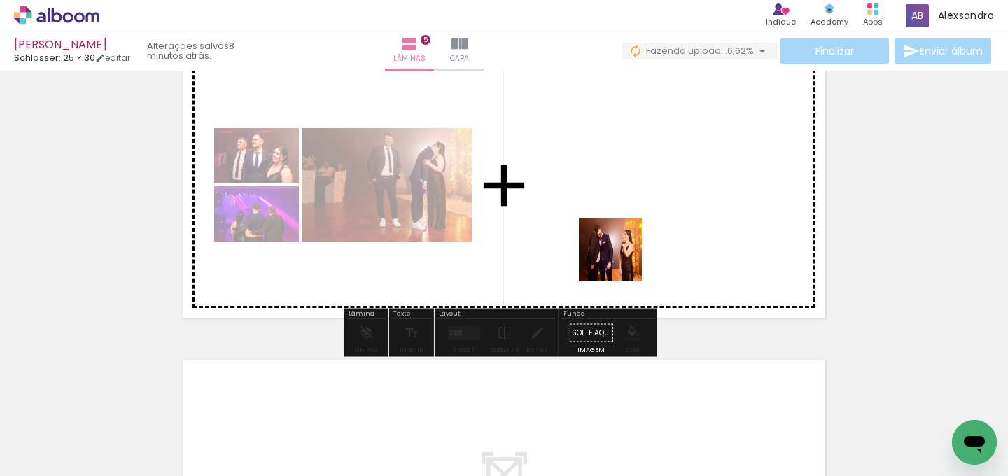
drag, startPoint x: 668, startPoint y: 429, endPoint x: 621, endPoint y: 260, distance: 175.8
click at [621, 260] on quentale-workspace at bounding box center [504, 238] width 1008 height 476
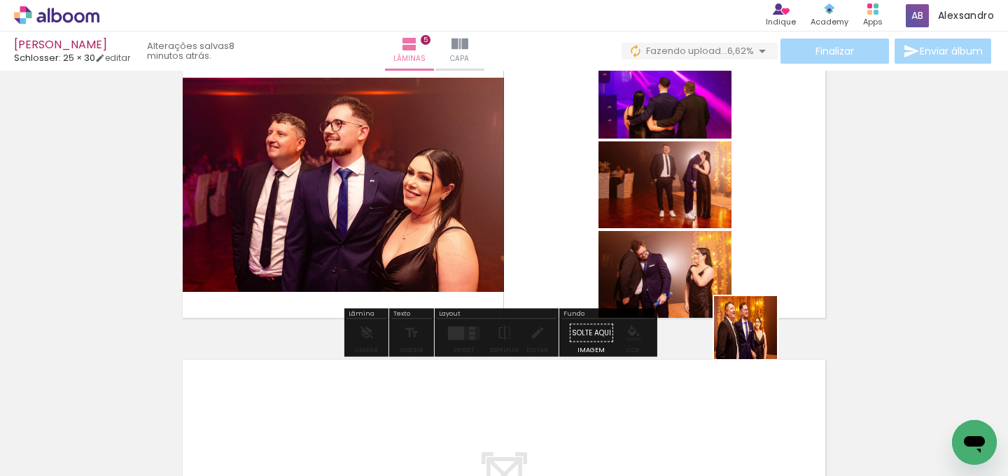
drag, startPoint x: 742, startPoint y: 409, endPoint x: 777, endPoint y: 281, distance: 133.5
click at [777, 281] on quentale-workspace at bounding box center [504, 238] width 1008 height 476
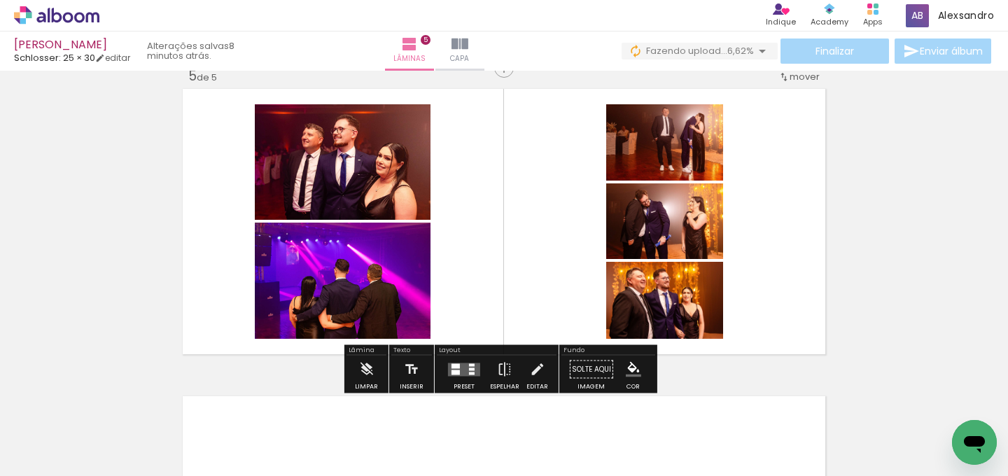
scroll to position [1217, 0]
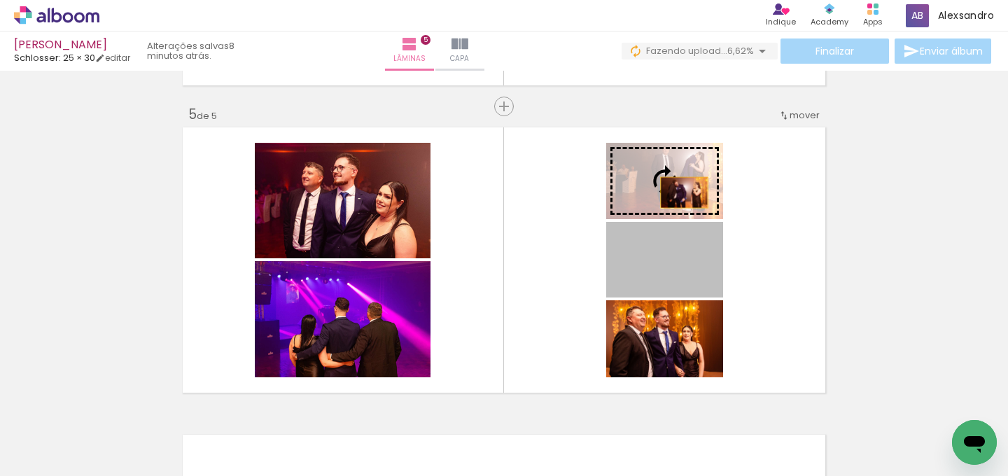
drag, startPoint x: 684, startPoint y: 248, endPoint x: 673, endPoint y: 162, distance: 86.8
click at [0, 0] on slot at bounding box center [0, 0] width 0 height 0
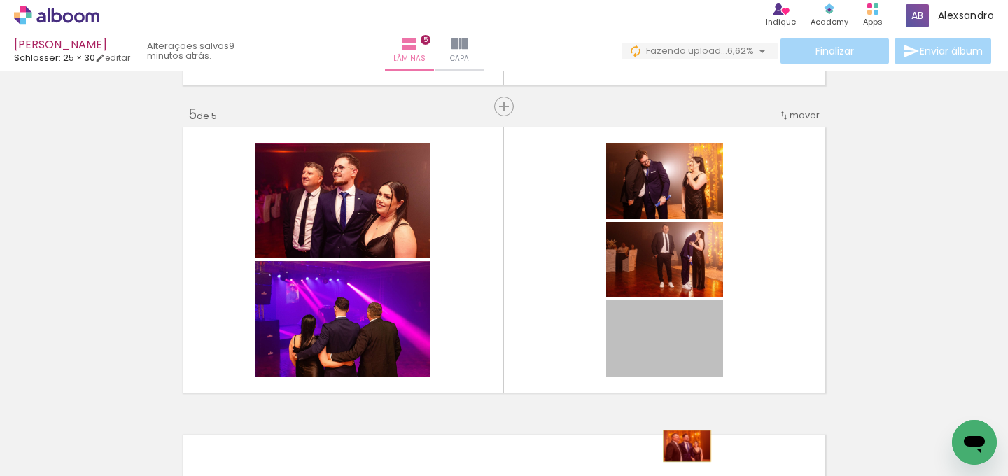
drag, startPoint x: 682, startPoint y: 345, endPoint x: 682, endPoint y: 446, distance: 100.8
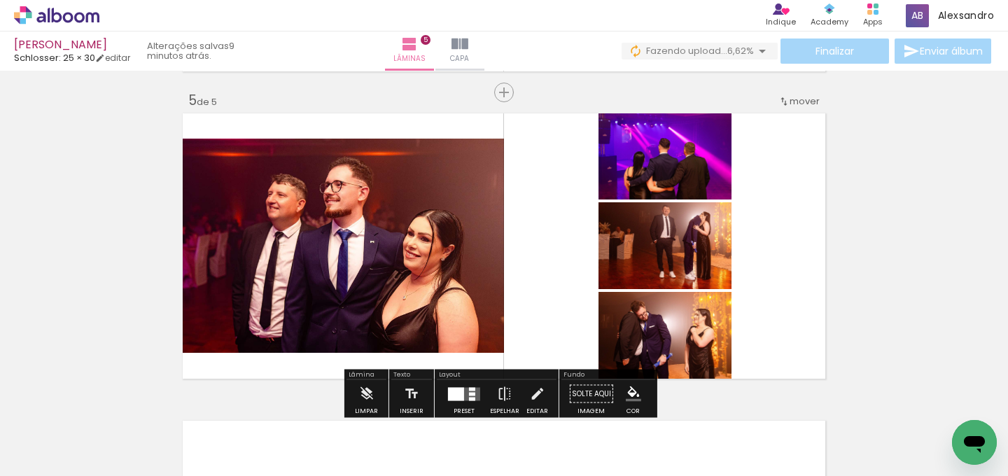
scroll to position [1231, 0]
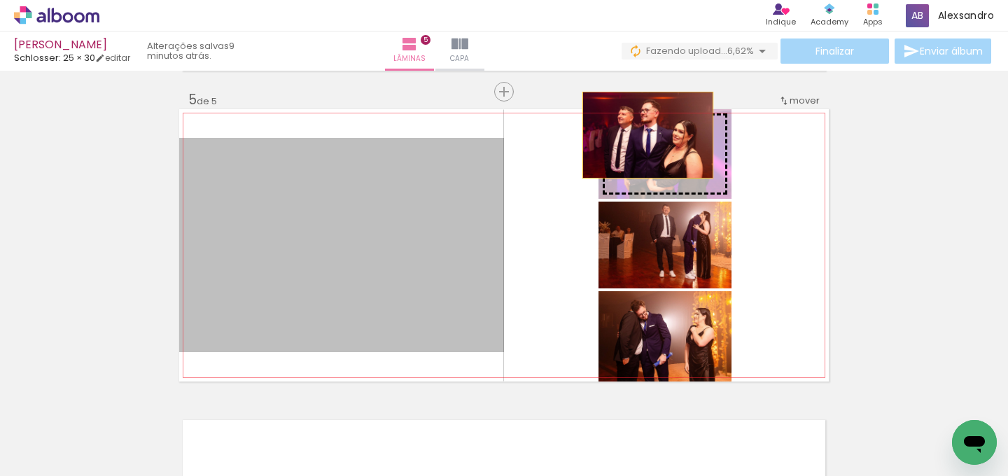
drag, startPoint x: 431, startPoint y: 262, endPoint x: 643, endPoint y: 135, distance: 246.4
click at [0, 0] on slot at bounding box center [0, 0] width 0 height 0
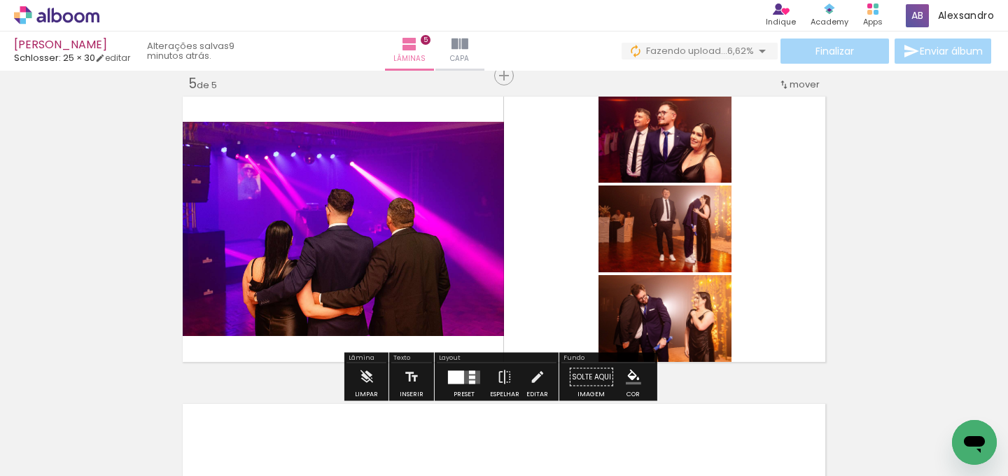
scroll to position [1250, 0]
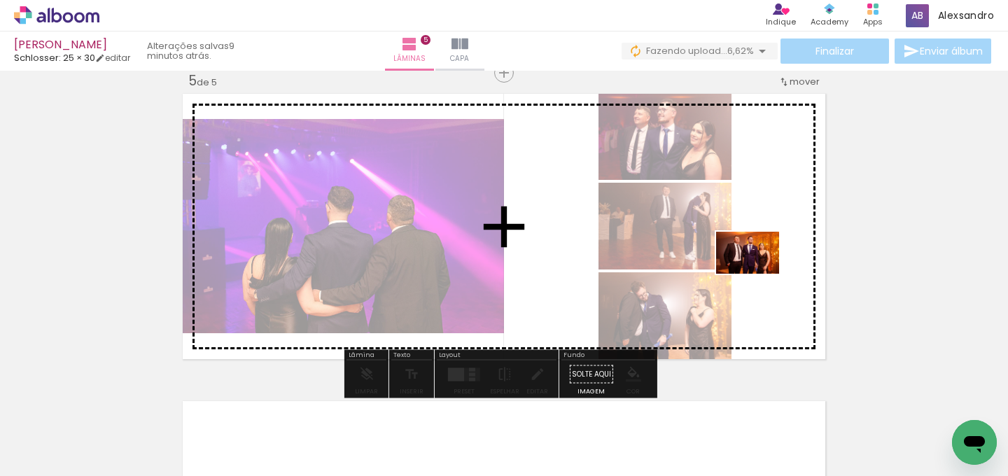
drag, startPoint x: 836, startPoint y: 432, endPoint x: 766, endPoint y: 251, distance: 194.3
click at [766, 251] on quentale-workspace at bounding box center [504, 238] width 1008 height 476
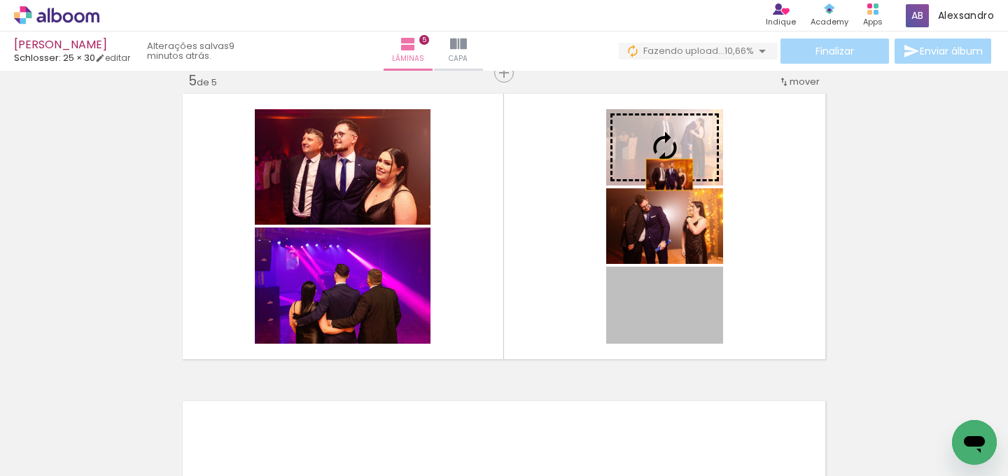
drag, startPoint x: 675, startPoint y: 321, endPoint x: 664, endPoint y: 174, distance: 147.4
click at [0, 0] on slot at bounding box center [0, 0] width 0 height 0
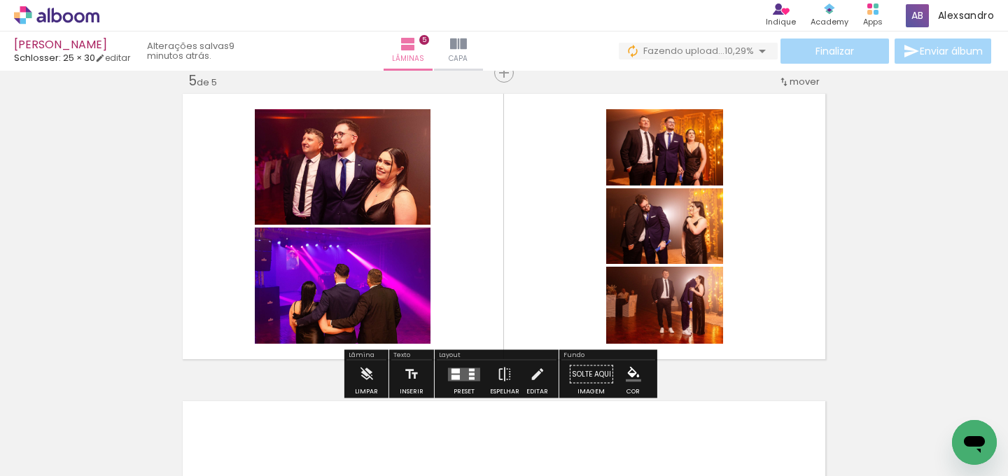
click at [797, 242] on quentale-layouter at bounding box center [504, 226] width 650 height 272
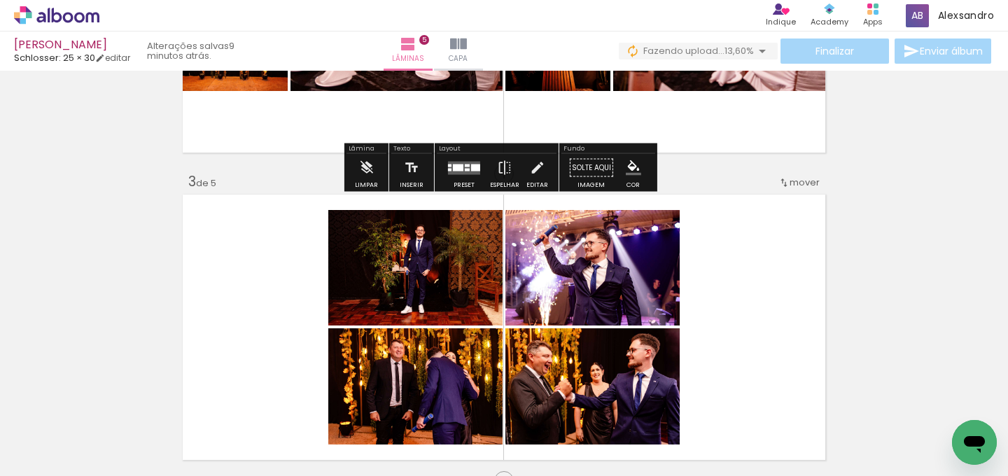
scroll to position [643, 0]
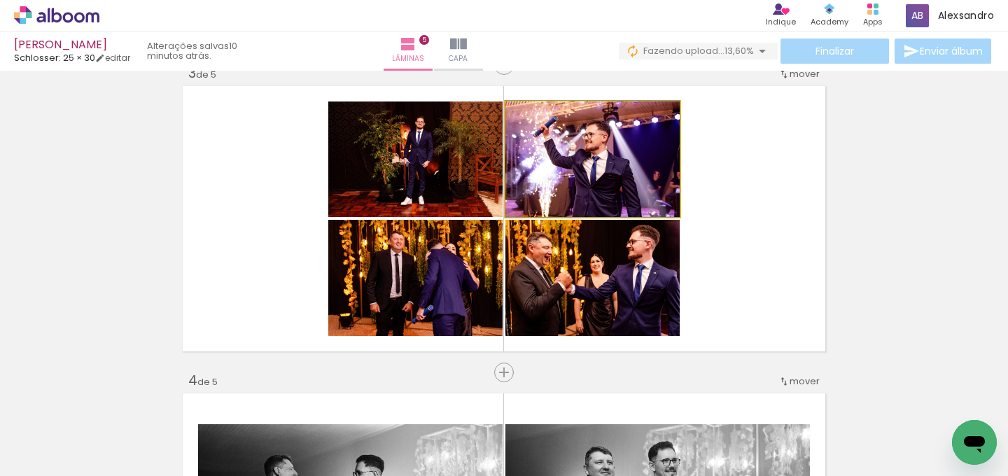
click at [542, 171] on quentale-photo at bounding box center [592, 158] width 174 height 115
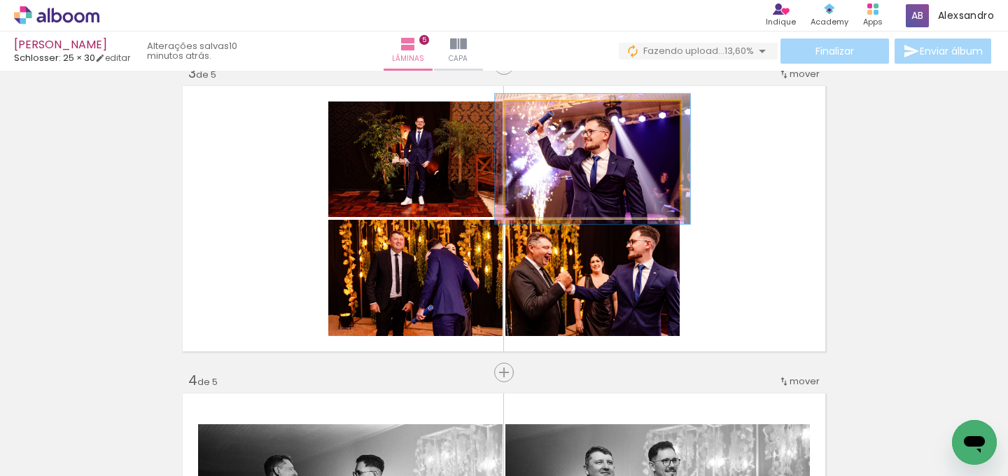
type paper-slider "112"
click at [543, 115] on div at bounding box center [544, 116] width 22 height 22
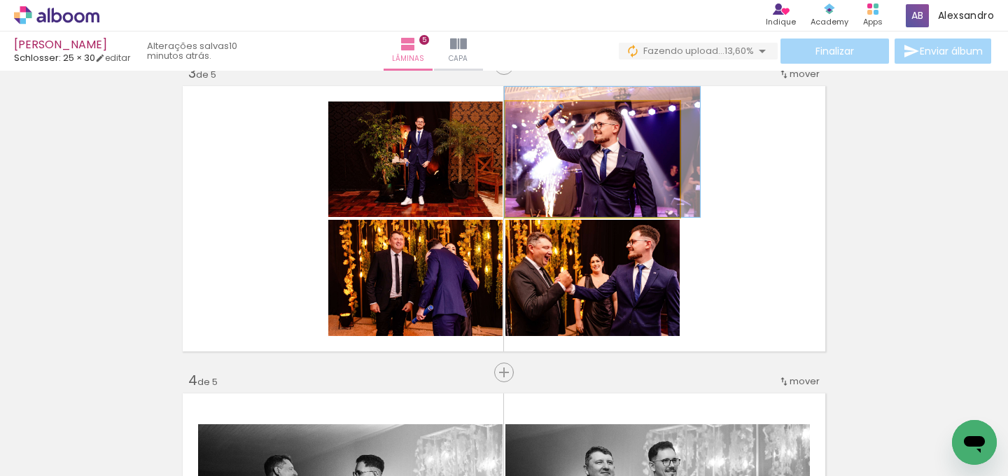
drag, startPoint x: 607, startPoint y: 168, endPoint x: 625, endPoint y: 156, distance: 21.7
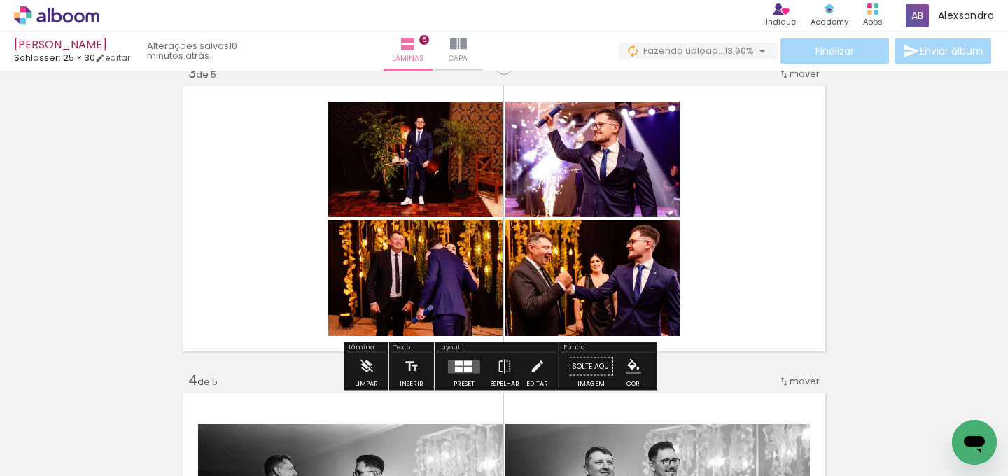
click at [833, 193] on div "Inserir lâmina 1 de 5 Inserir lâmina 2 de 5 Inserir lâmina 3 de 5 Inserir lâmin…" at bounding box center [504, 354] width 1008 height 1844
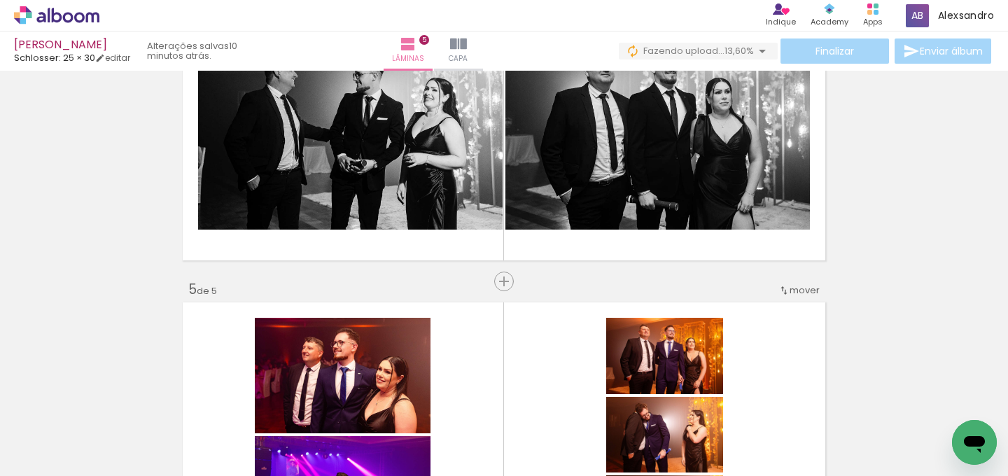
scroll to position [1004, 0]
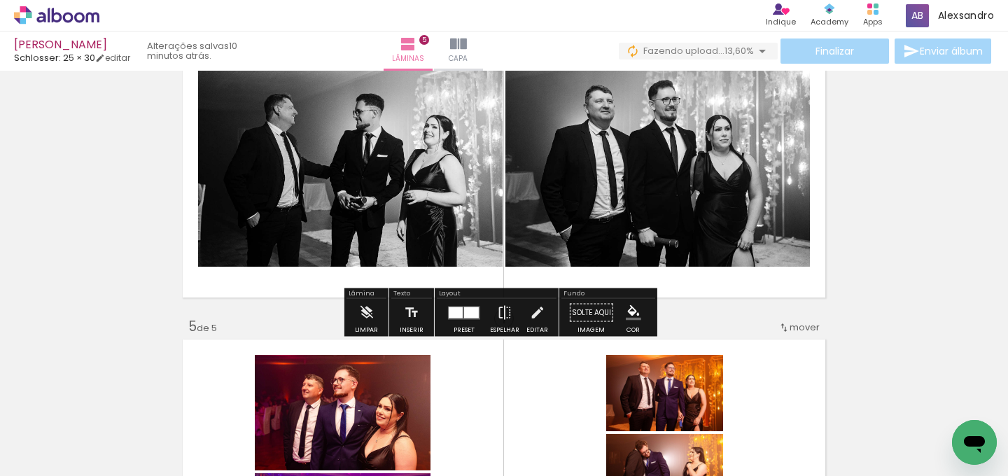
click at [464, 313] on div at bounding box center [471, 312] width 15 height 11
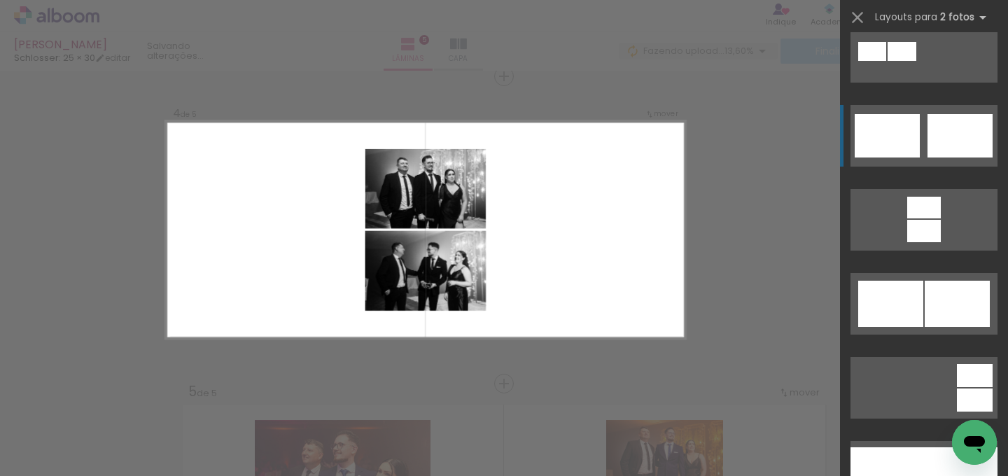
scroll to position [539, 0]
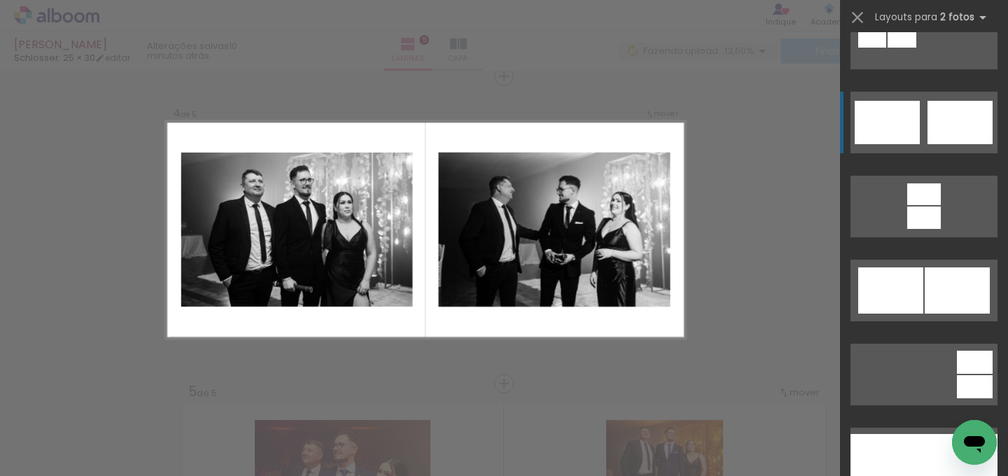
click at [921, 140] on quentale-layouter at bounding box center [923, 123] width 147 height 62
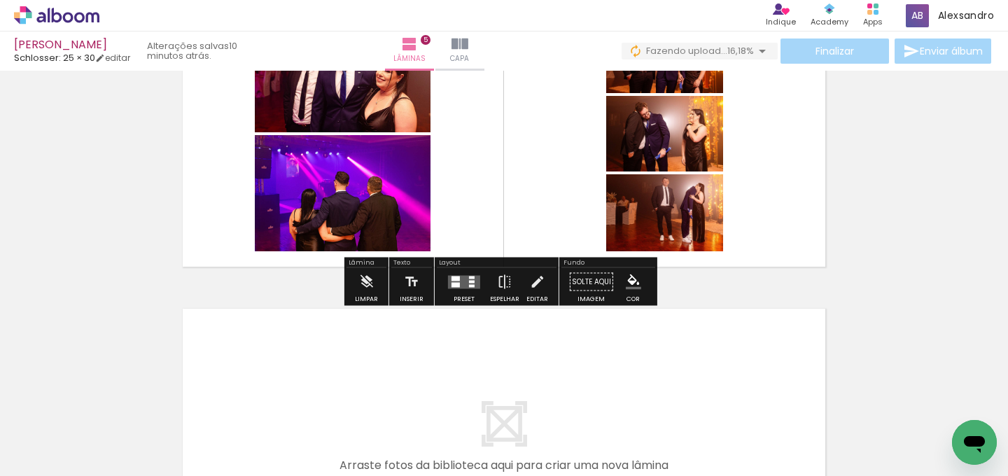
scroll to position [1413, 0]
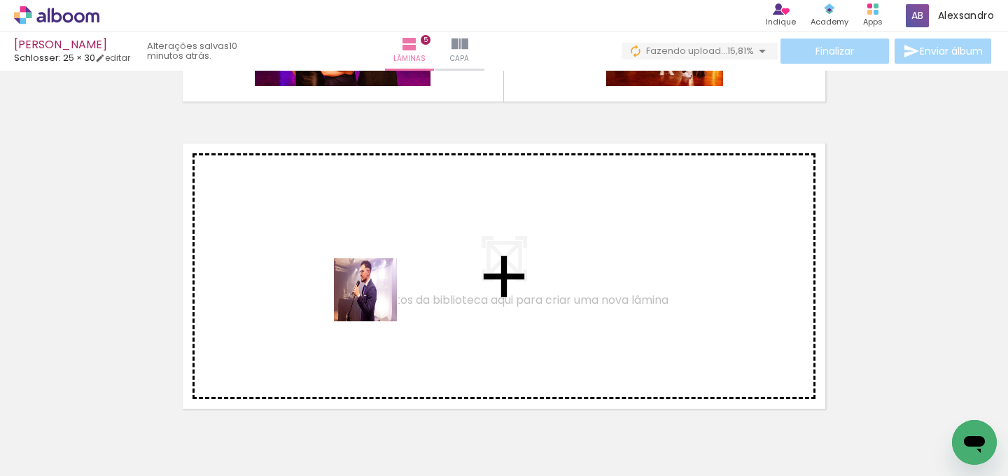
drag, startPoint x: 342, startPoint y: 429, endPoint x: 376, endPoint y: 300, distance: 133.1
click at [376, 300] on quentale-workspace at bounding box center [504, 238] width 1008 height 476
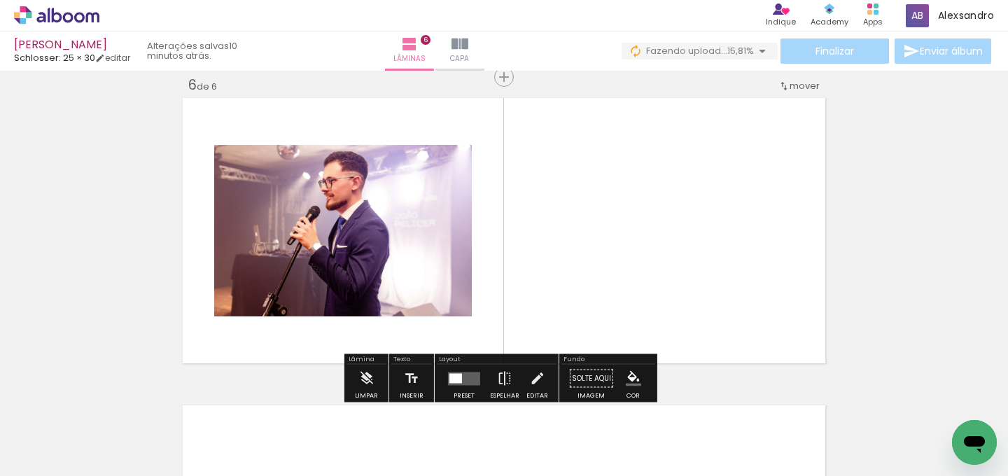
scroll to position [1554, 0]
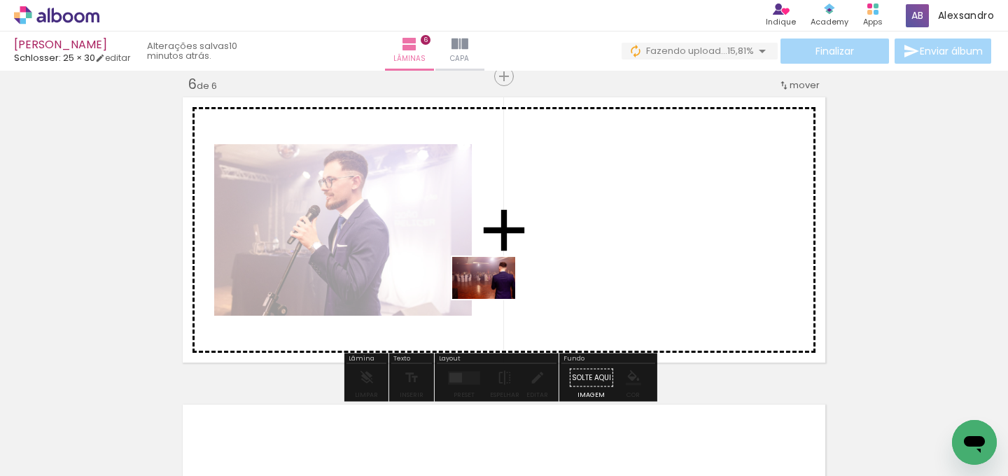
drag, startPoint x: 437, startPoint y: 398, endPoint x: 494, endPoint y: 299, distance: 114.8
click at [494, 299] on quentale-workspace at bounding box center [504, 238] width 1008 height 476
